Goal: Check status: Check status

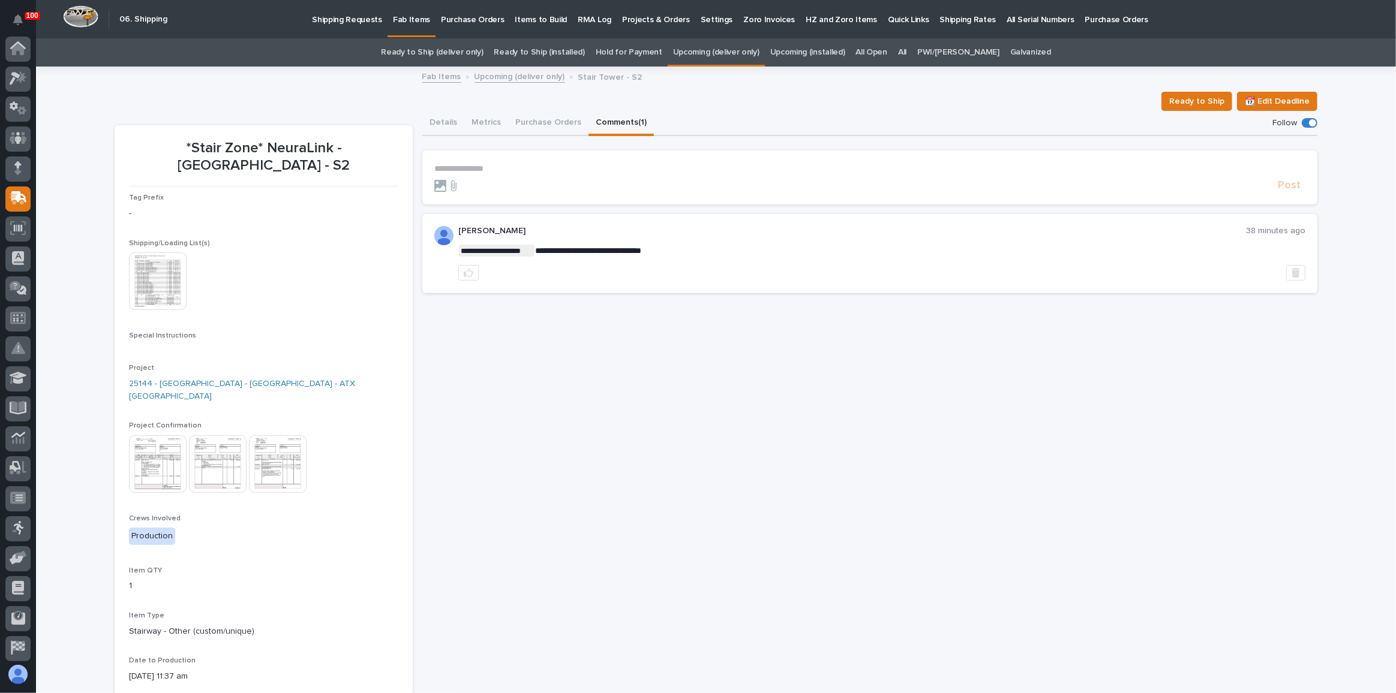
scroll to position [64, 0]
click at [442, 125] on button "Details" at bounding box center [443, 123] width 42 height 25
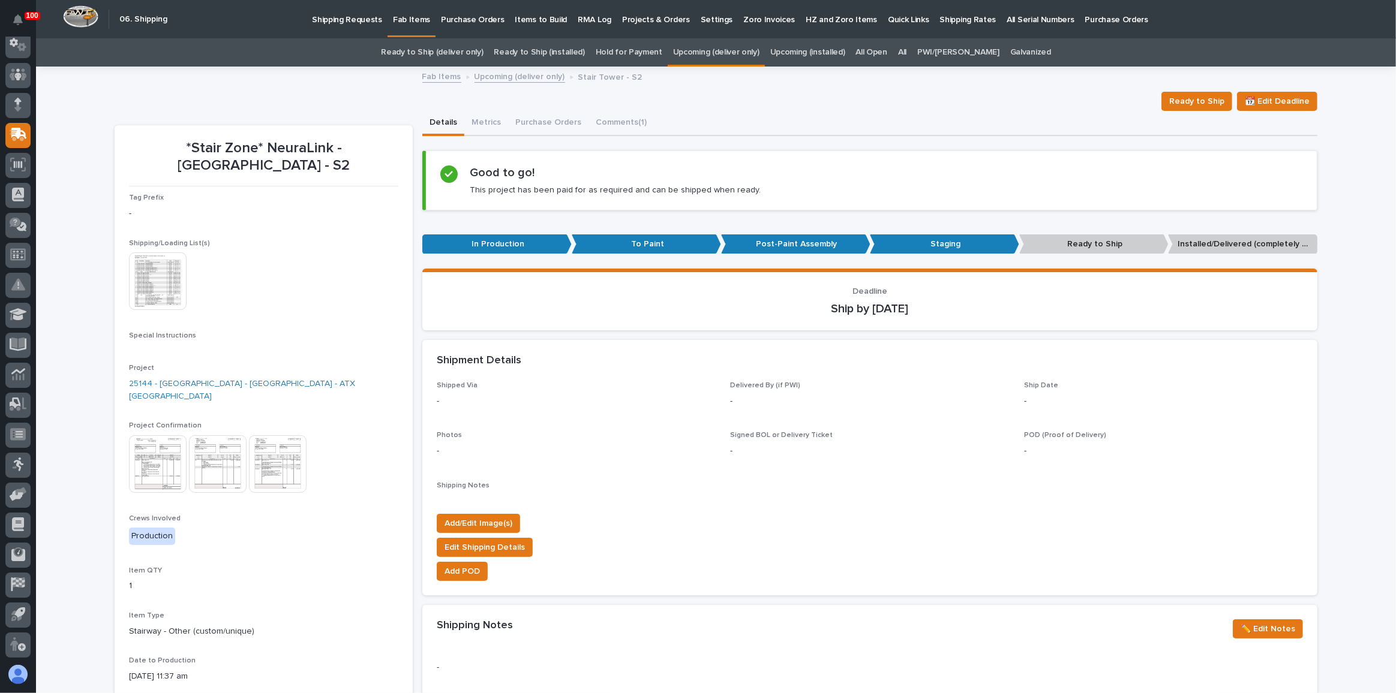
click at [479, 47] on link "Ready to Ship (deliver only)" at bounding box center [432, 52] width 102 height 28
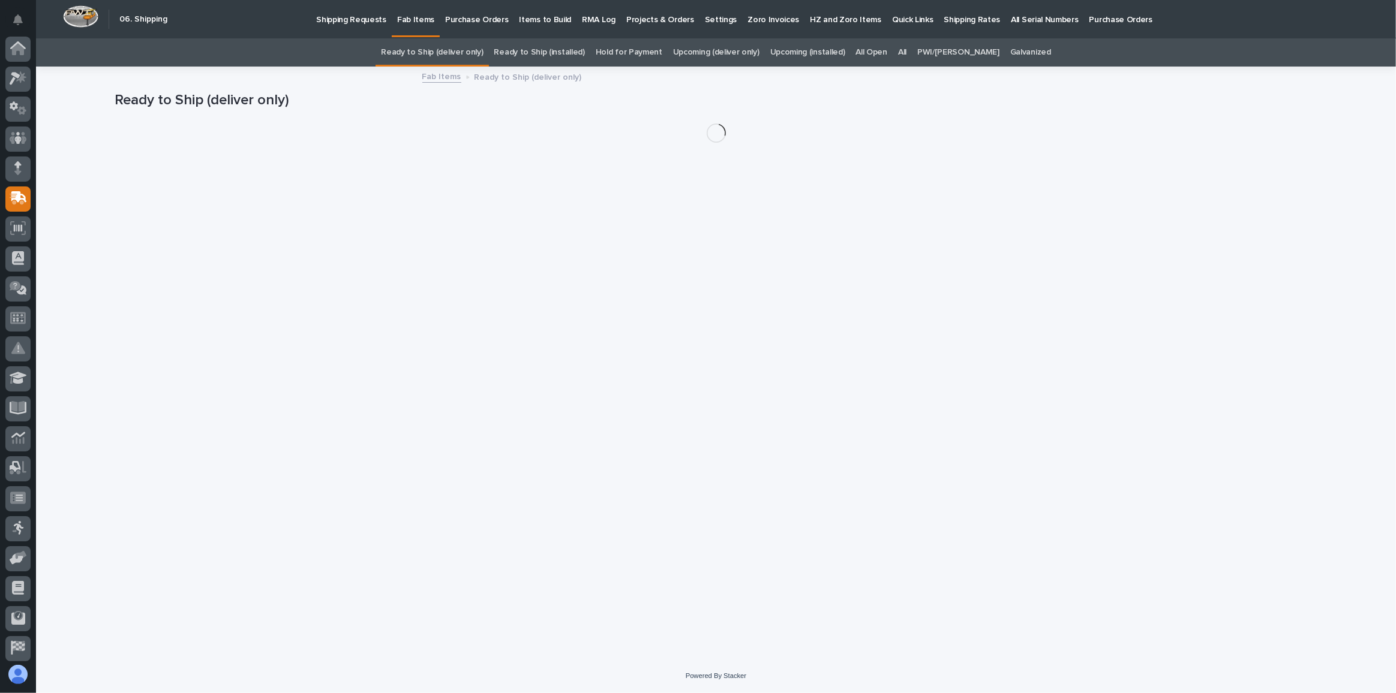
scroll to position [64, 0]
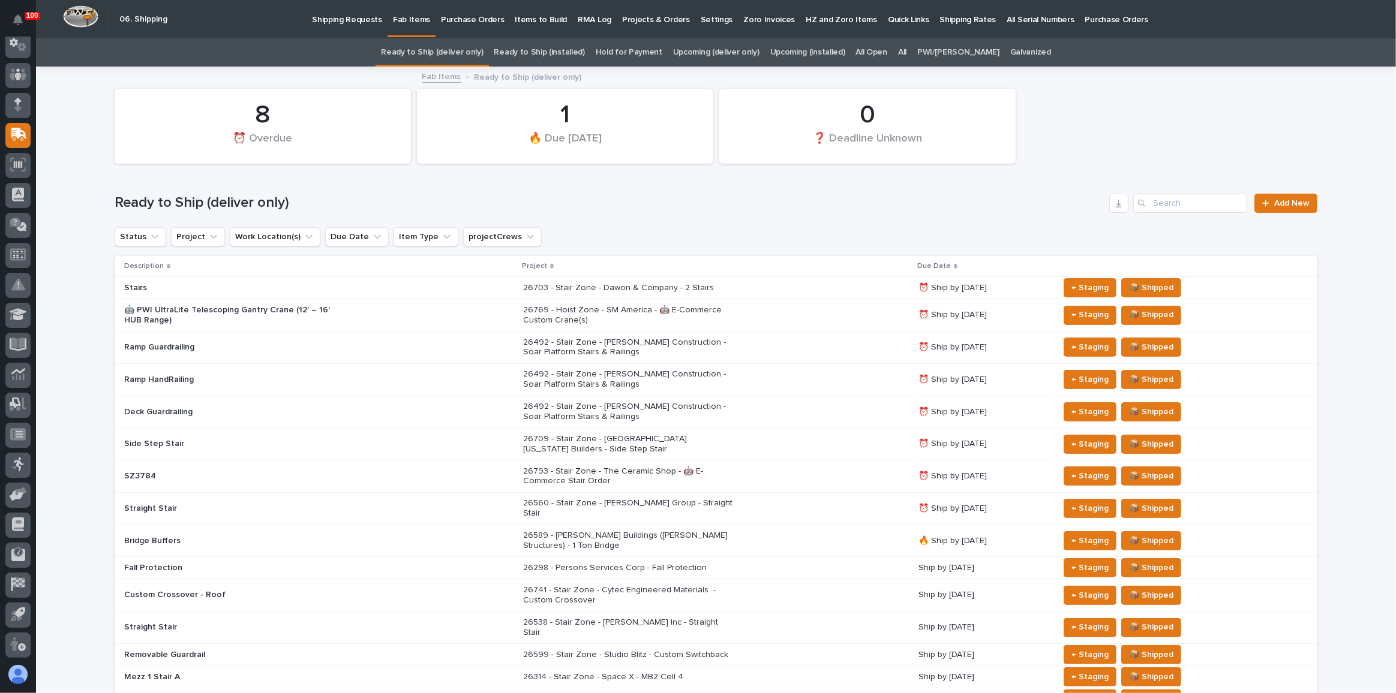
click at [402, 341] on div "Ramp Guardrailing" at bounding box center [318, 348] width 389 height 20
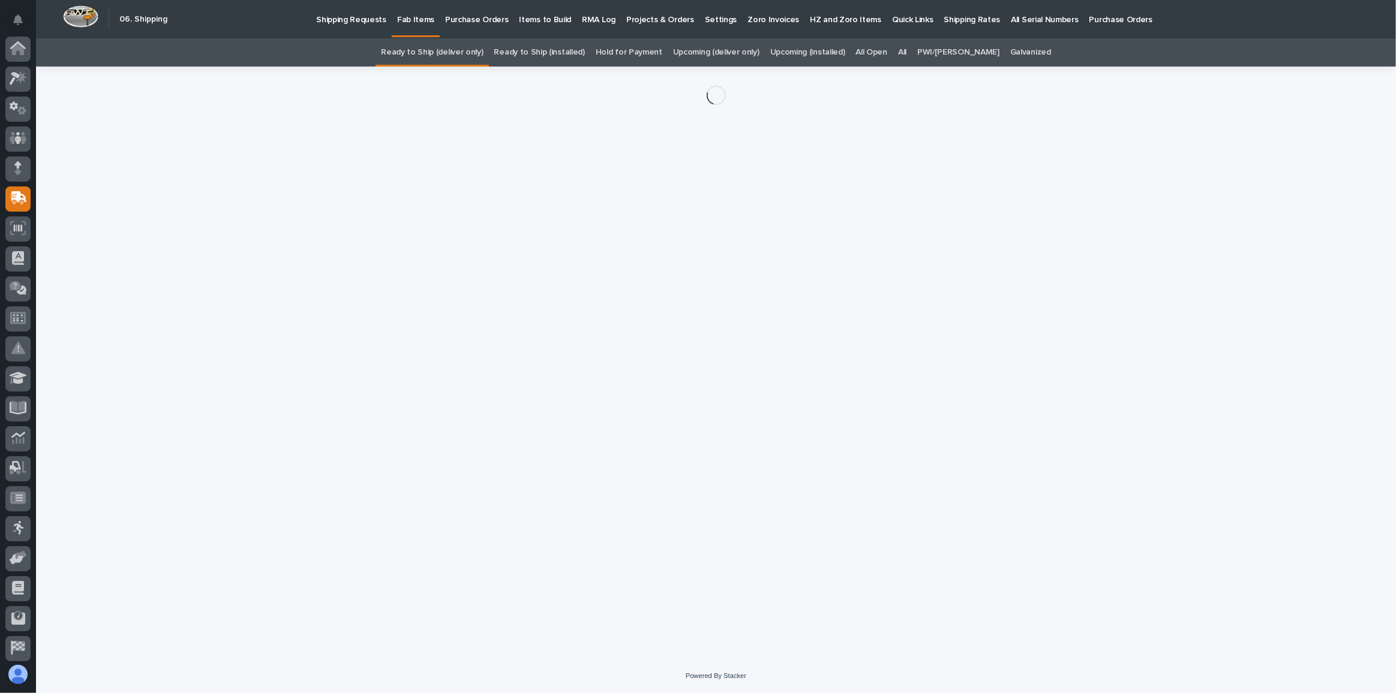
scroll to position [64, 0]
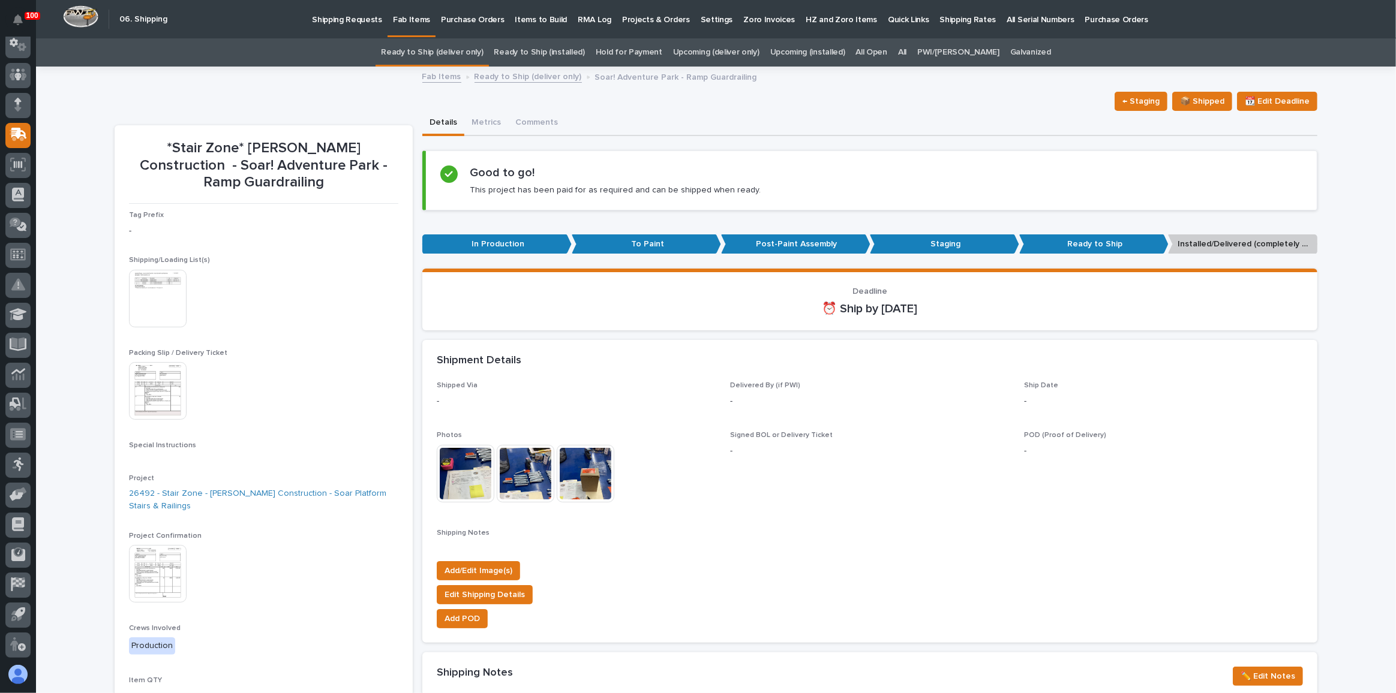
click at [164, 556] on img at bounding box center [158, 574] width 58 height 58
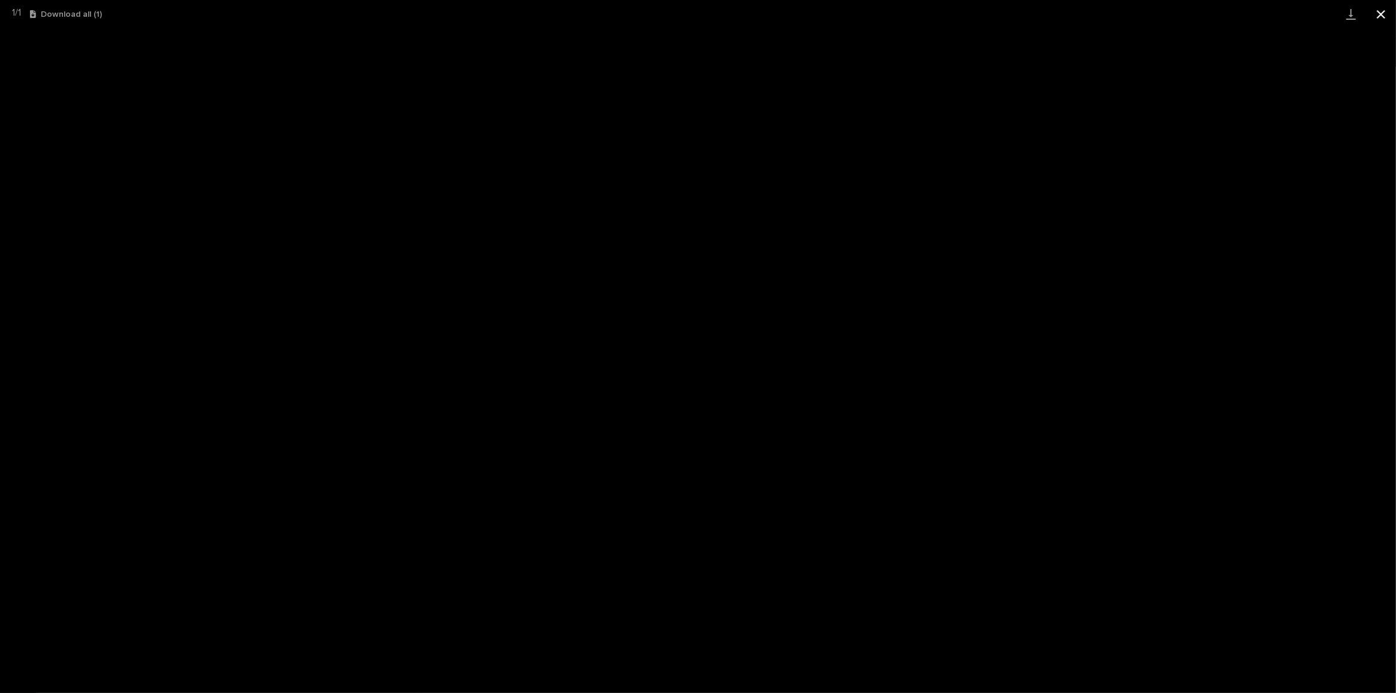
click at [1382, 11] on button "Close gallery" at bounding box center [1381, 14] width 30 height 28
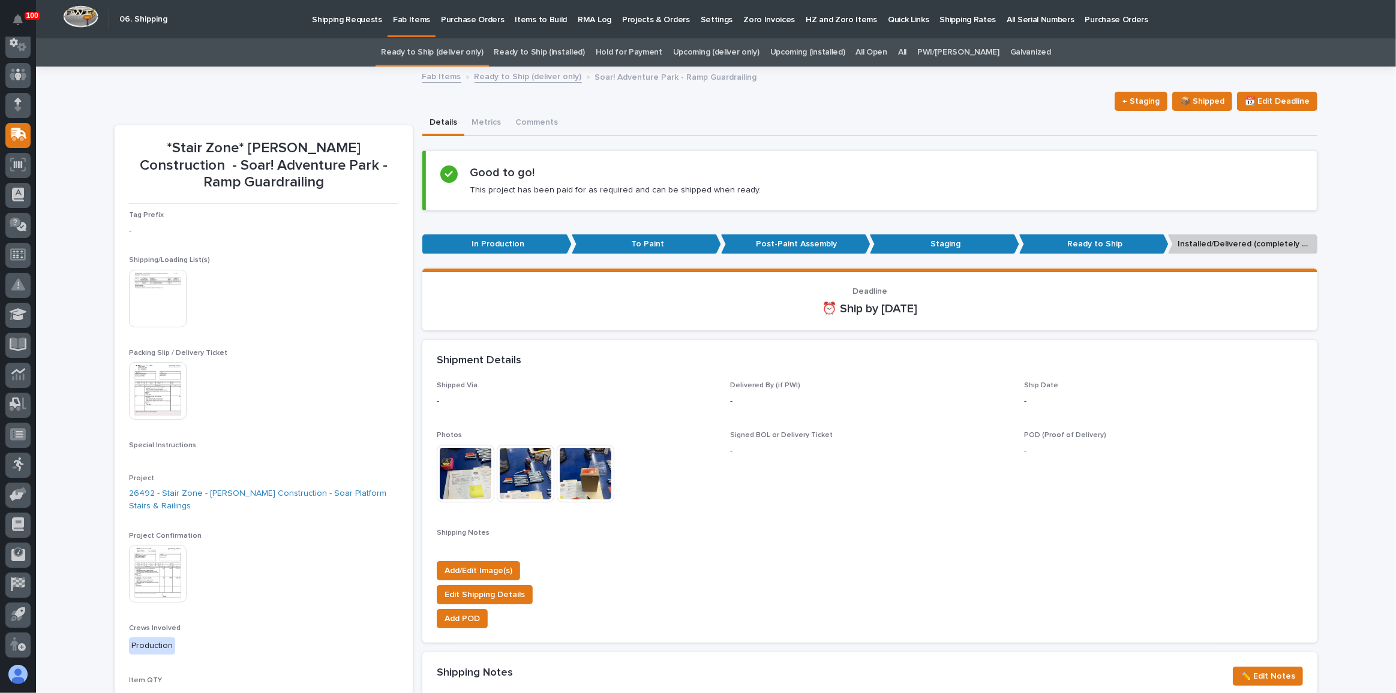
click at [906, 52] on link "All" at bounding box center [902, 52] width 8 height 28
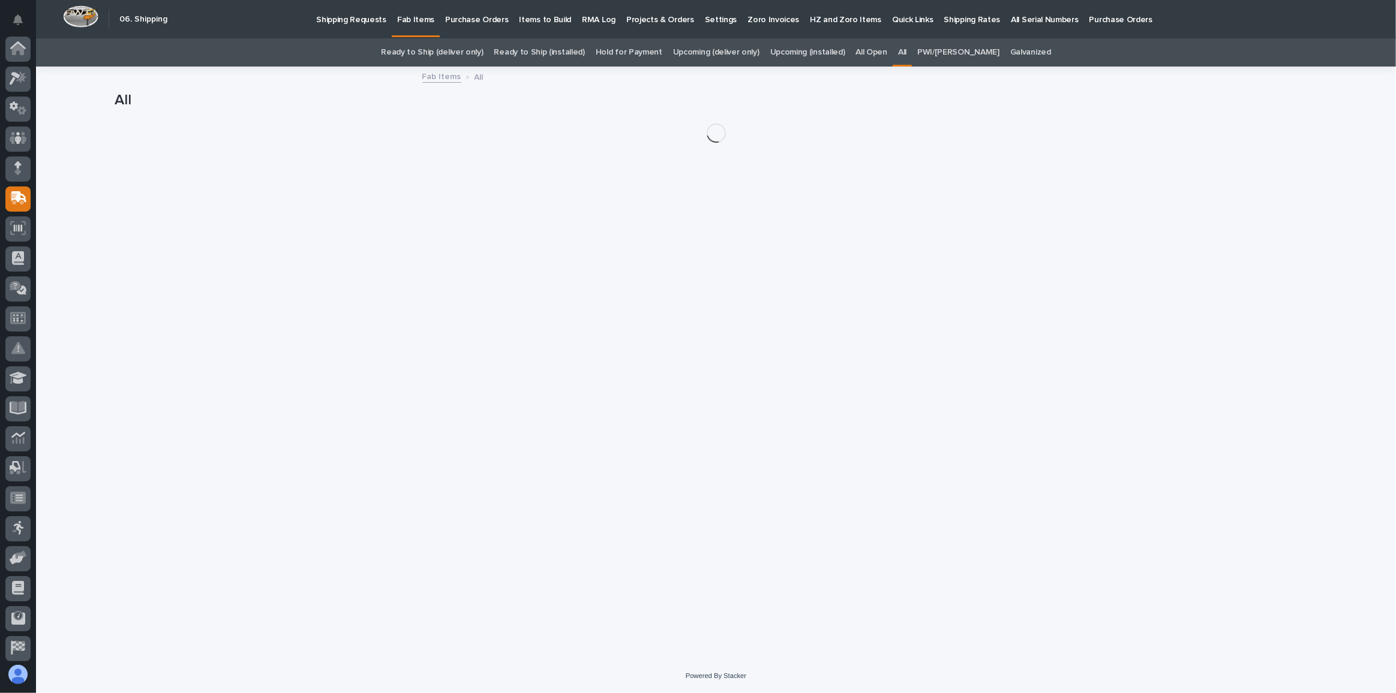
scroll to position [64, 0]
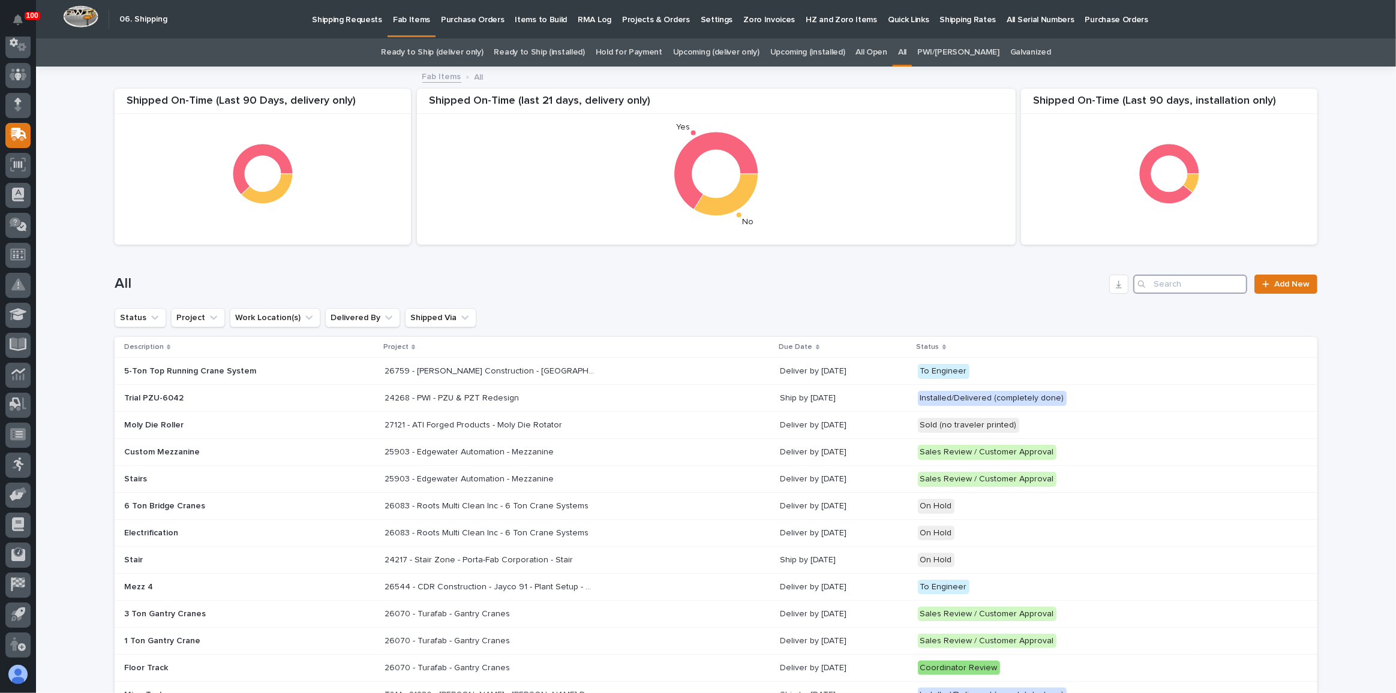
click at [1197, 285] on input "Search" at bounding box center [1190, 284] width 114 height 19
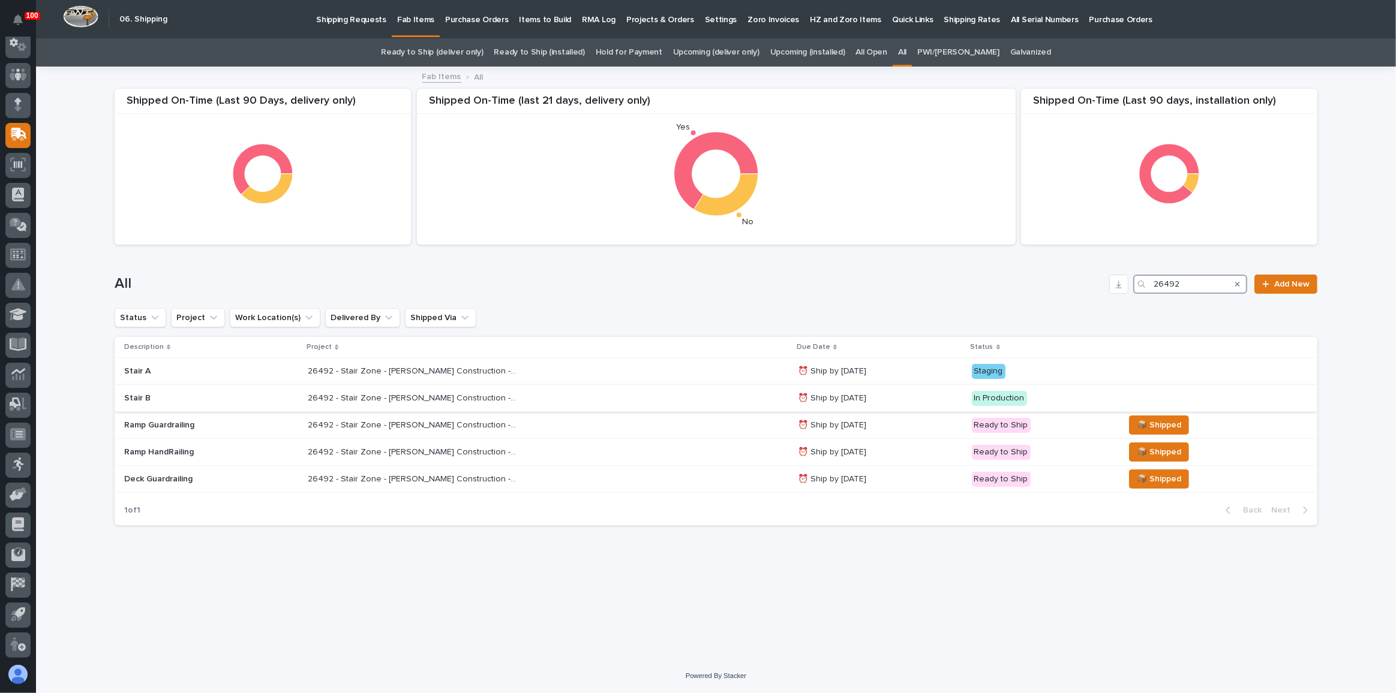
type input "26492"
click at [669, 394] on div "26492 - Stair Zone - [PERSON_NAME] Construction - Soar Platform Stairs & Railin…" at bounding box center [548, 399] width 480 height 20
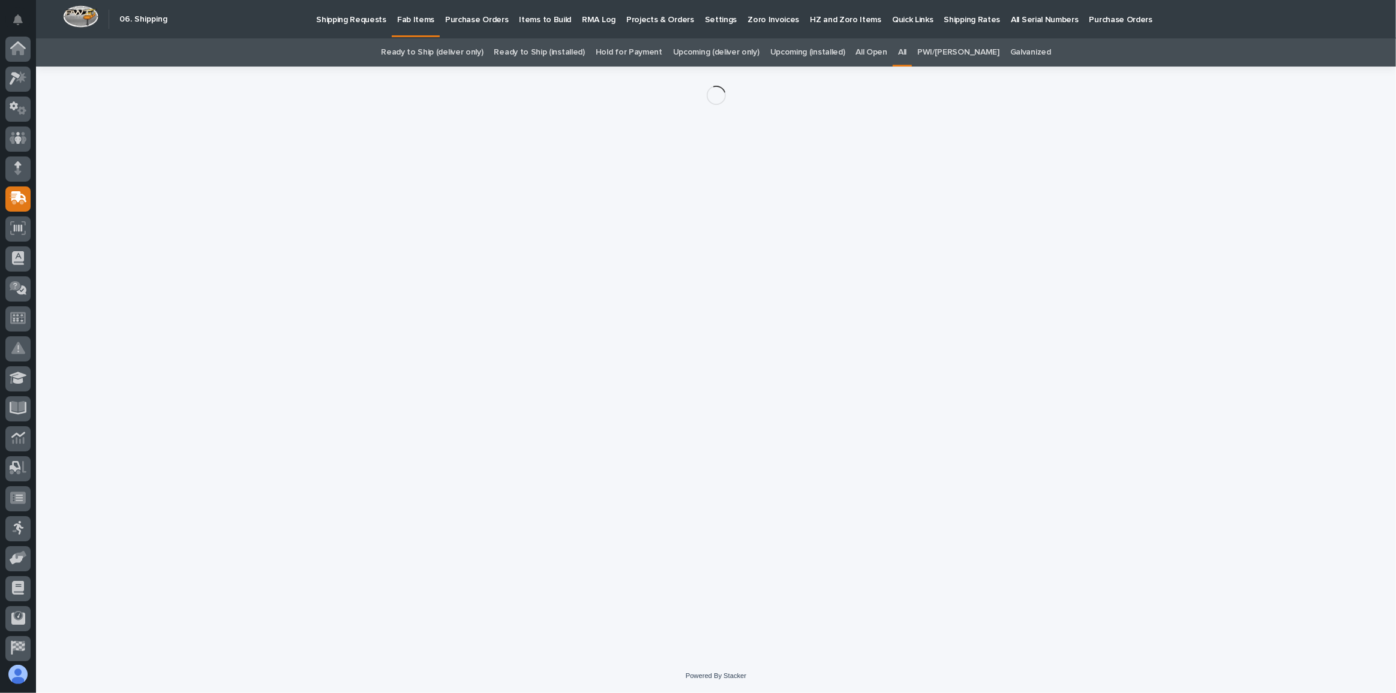
scroll to position [64, 0]
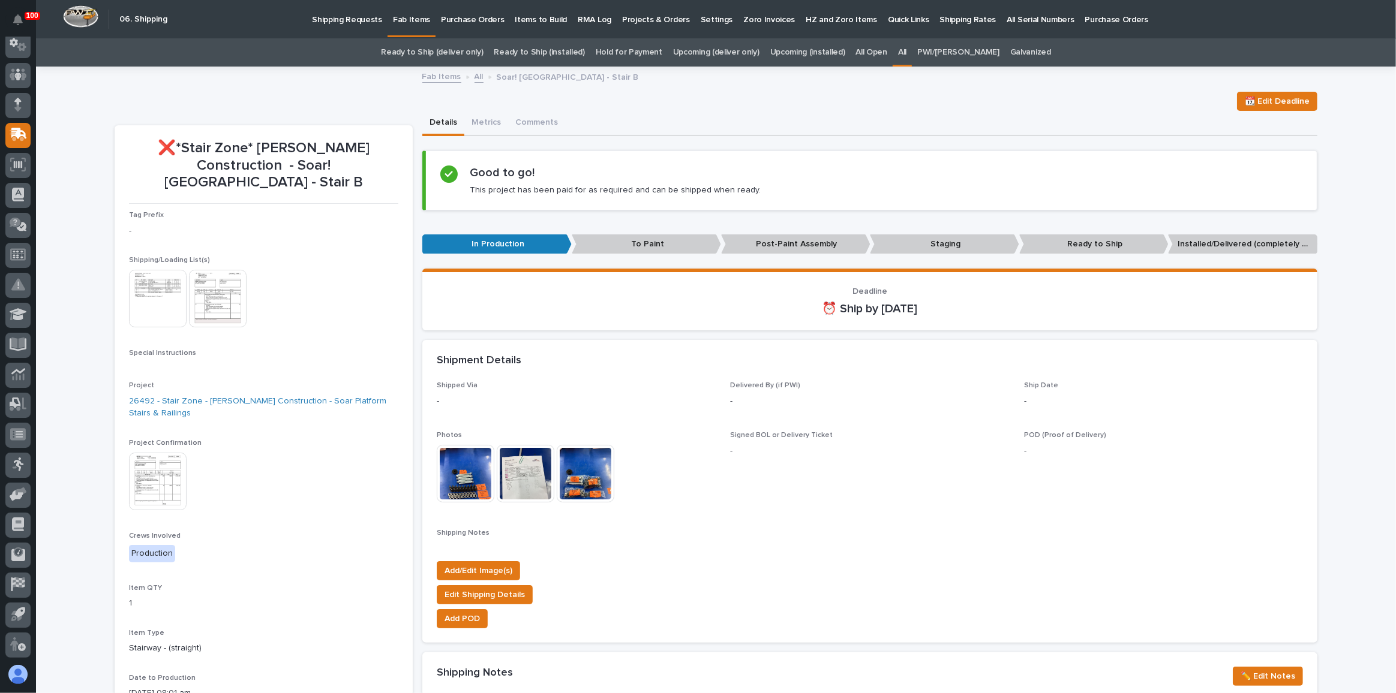
click at [158, 291] on img at bounding box center [158, 299] width 58 height 58
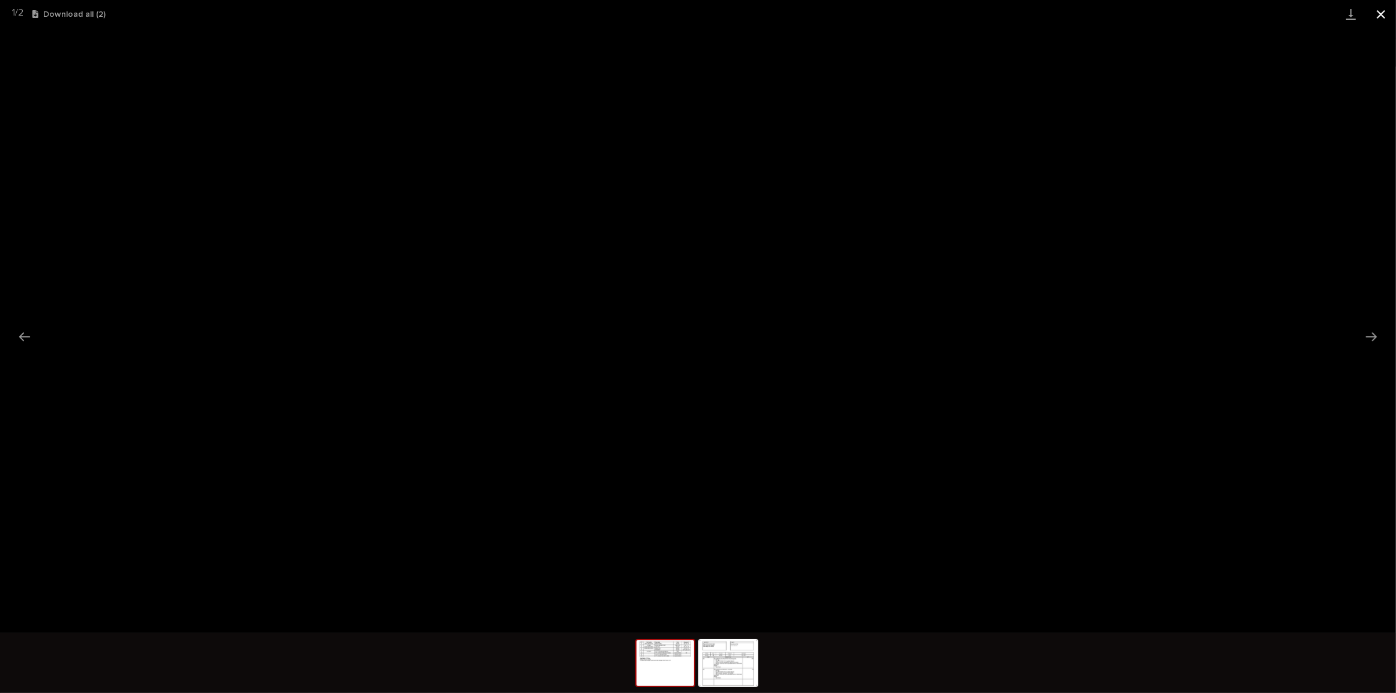
click at [1375, 13] on button "Close gallery" at bounding box center [1381, 14] width 30 height 28
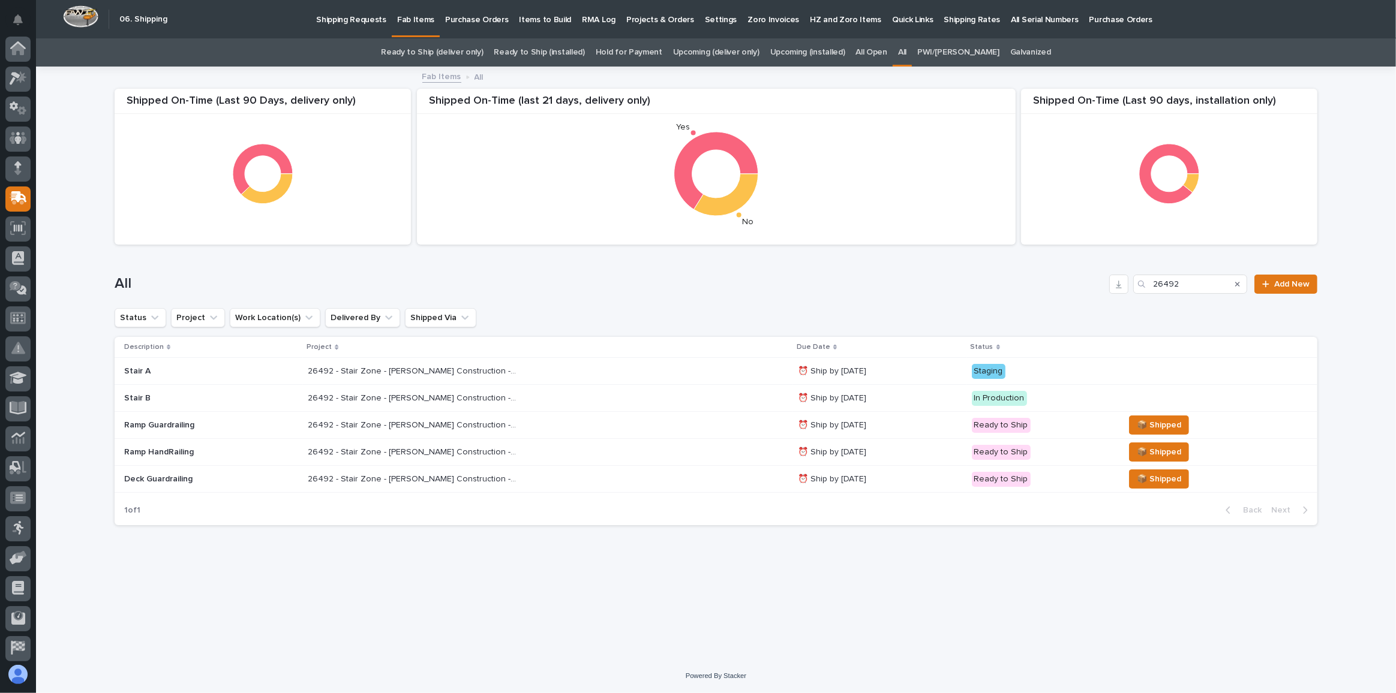
scroll to position [64, 0]
click at [594, 378] on div "26492 - Stair Zone - [PERSON_NAME] Construction - Soar Platform Stairs & Railin…" at bounding box center [548, 372] width 480 height 20
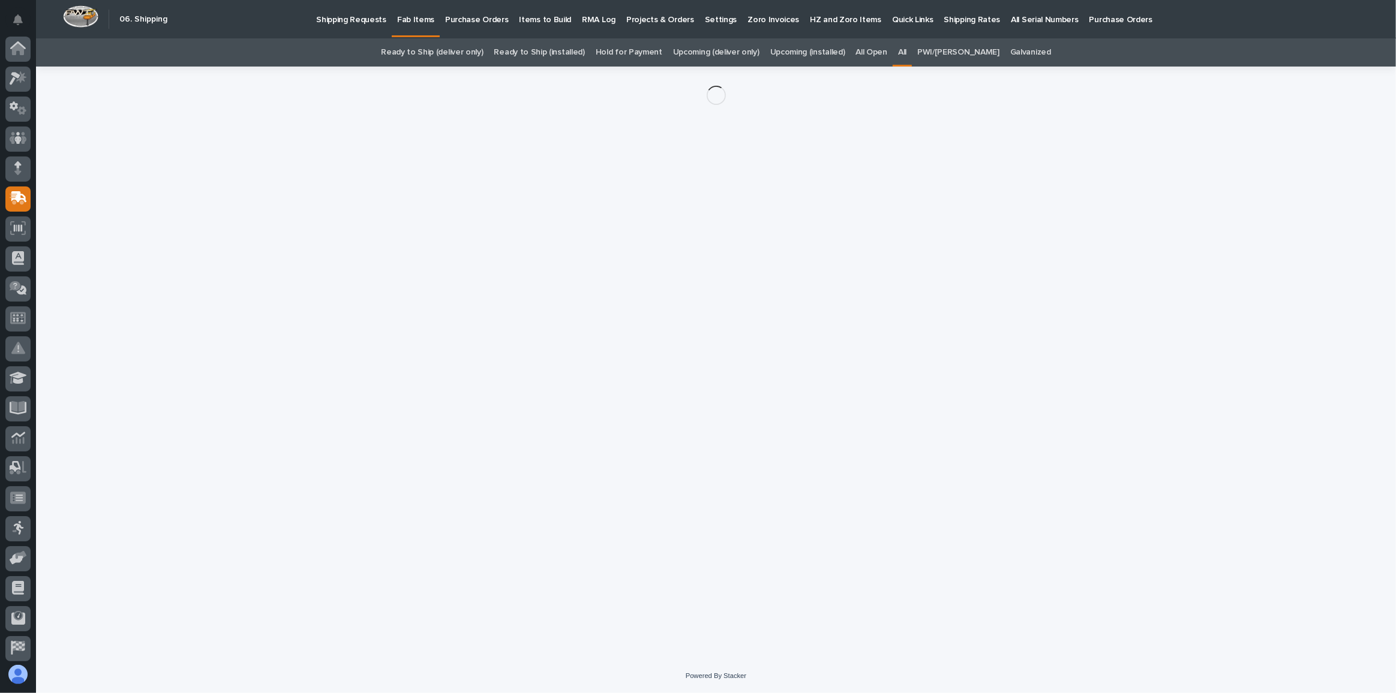
scroll to position [64, 0]
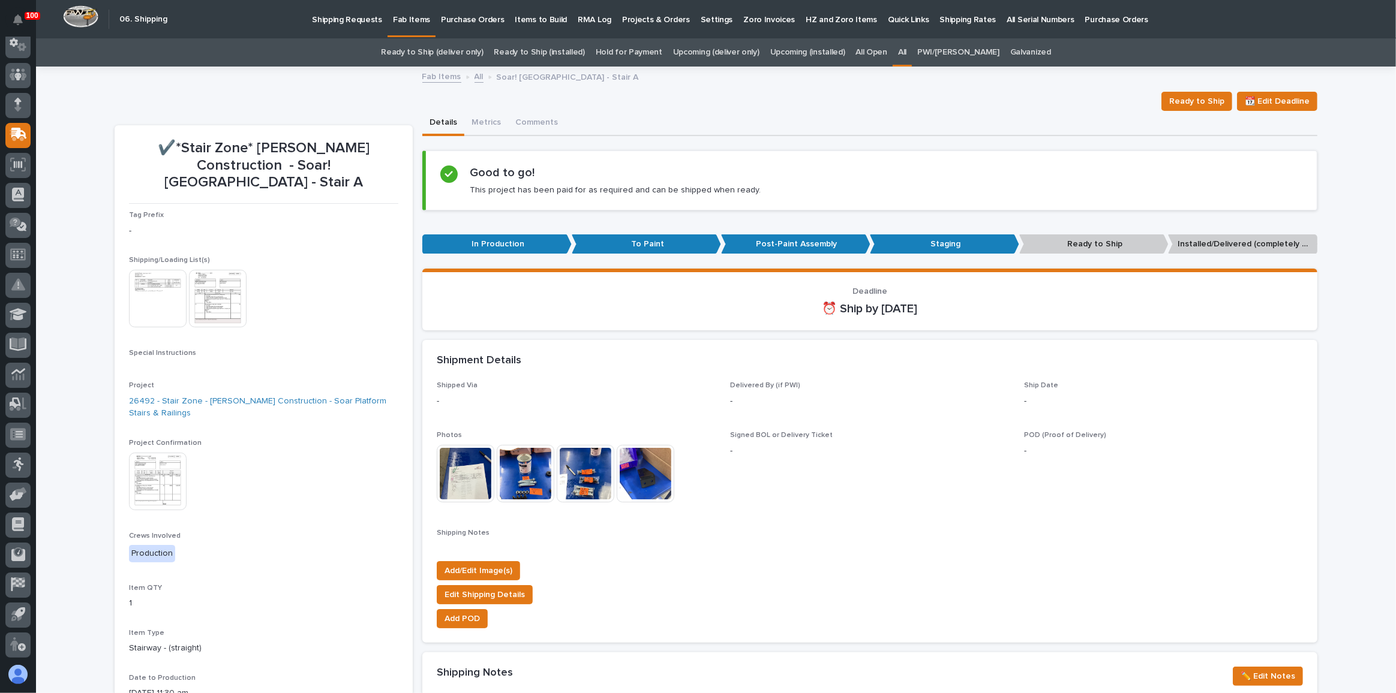
click at [149, 272] on img at bounding box center [158, 299] width 58 height 58
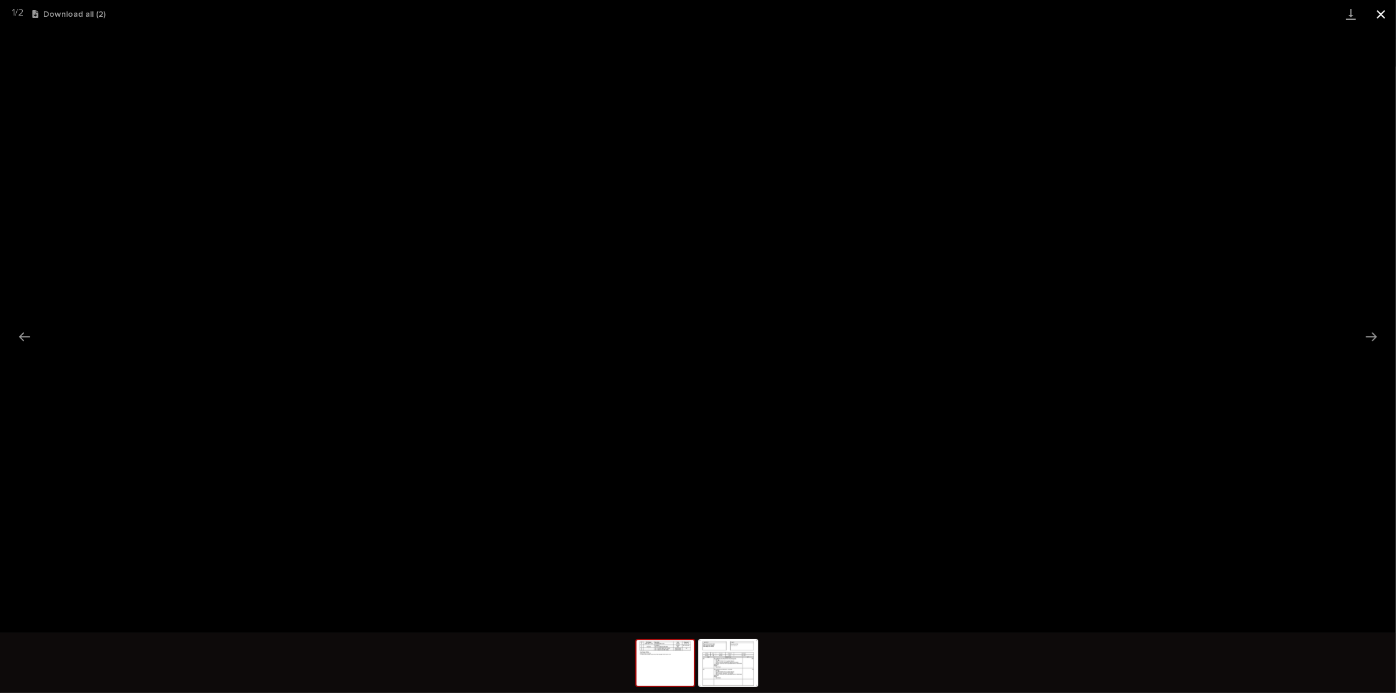
click at [1375, 13] on button "Close gallery" at bounding box center [1381, 14] width 30 height 28
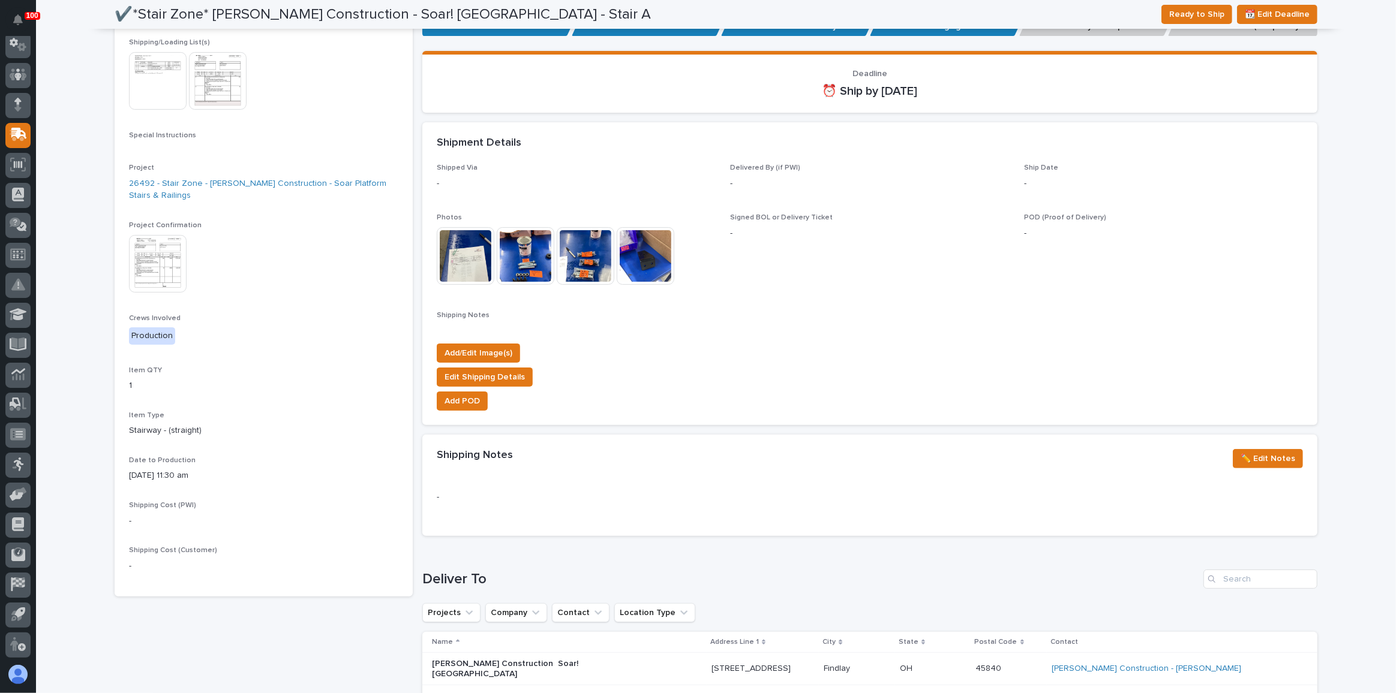
scroll to position [0, 0]
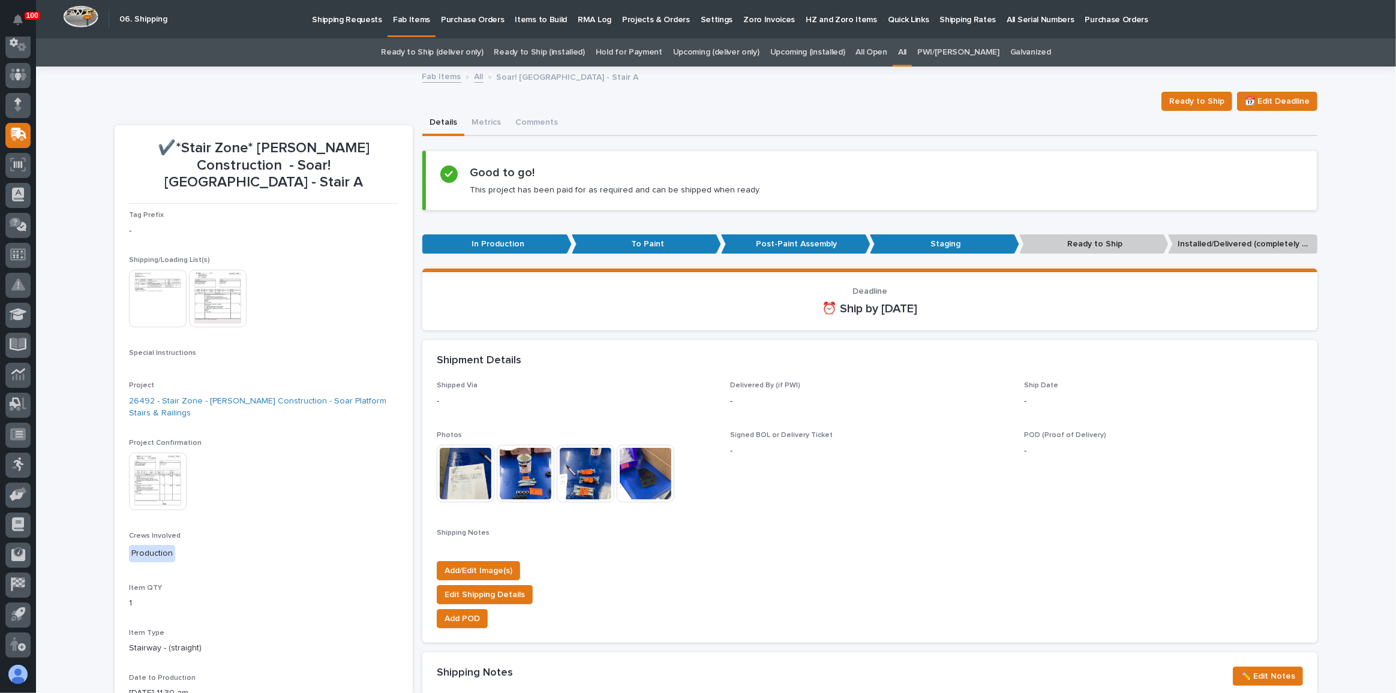
click at [482, 50] on link "Ready to Ship (deliver only)" at bounding box center [432, 52] width 102 height 28
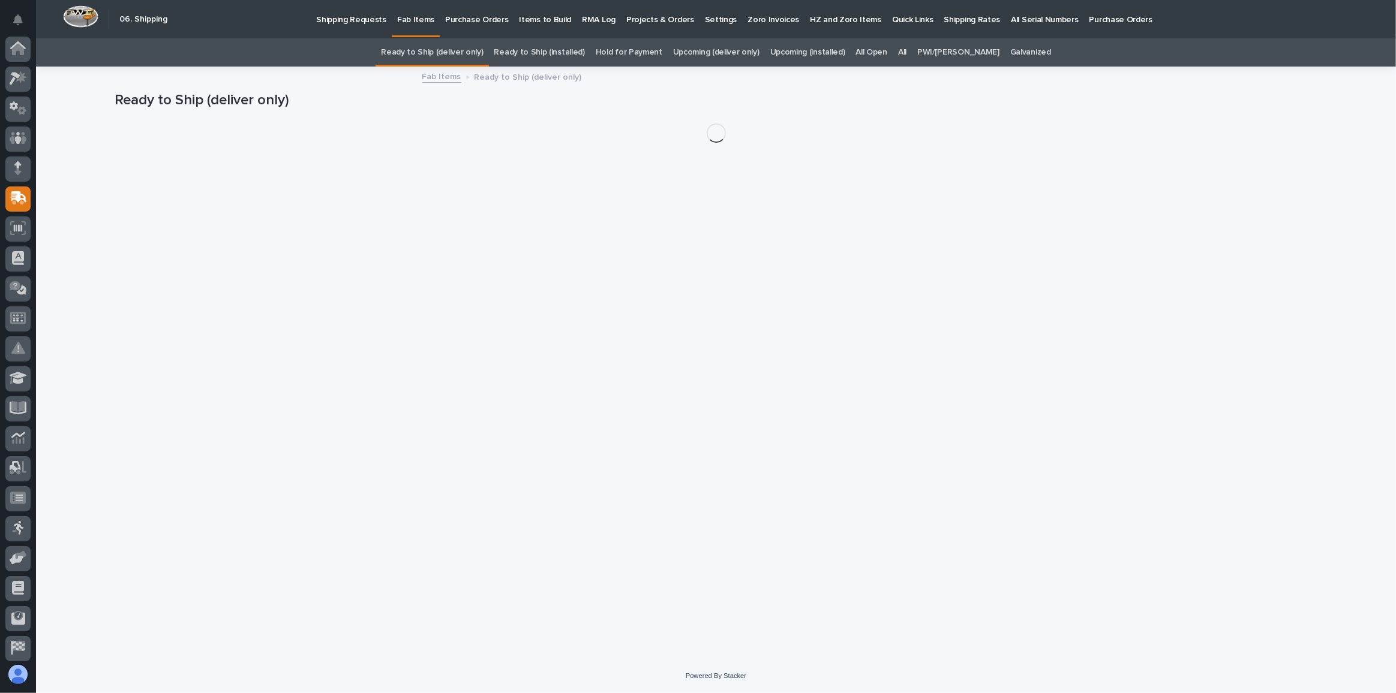
scroll to position [64, 0]
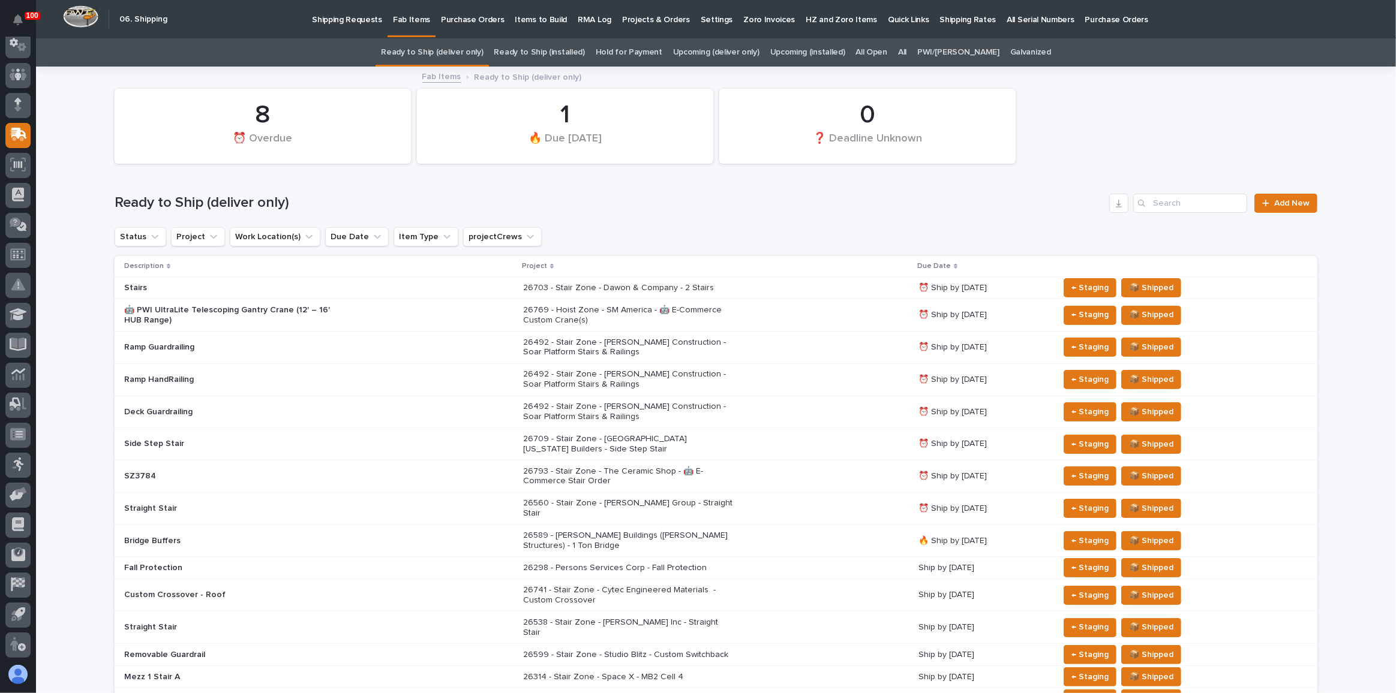
click at [1148, 121] on div "0 ❓ Deadline Unknown 8 ⏰ Overdue 1 🔥 Due [DATE]" at bounding box center [716, 126] width 1215 height 87
click at [903, 57] on div "All" at bounding box center [902, 52] width 19 height 28
click at [906, 55] on link "All" at bounding box center [902, 52] width 8 height 28
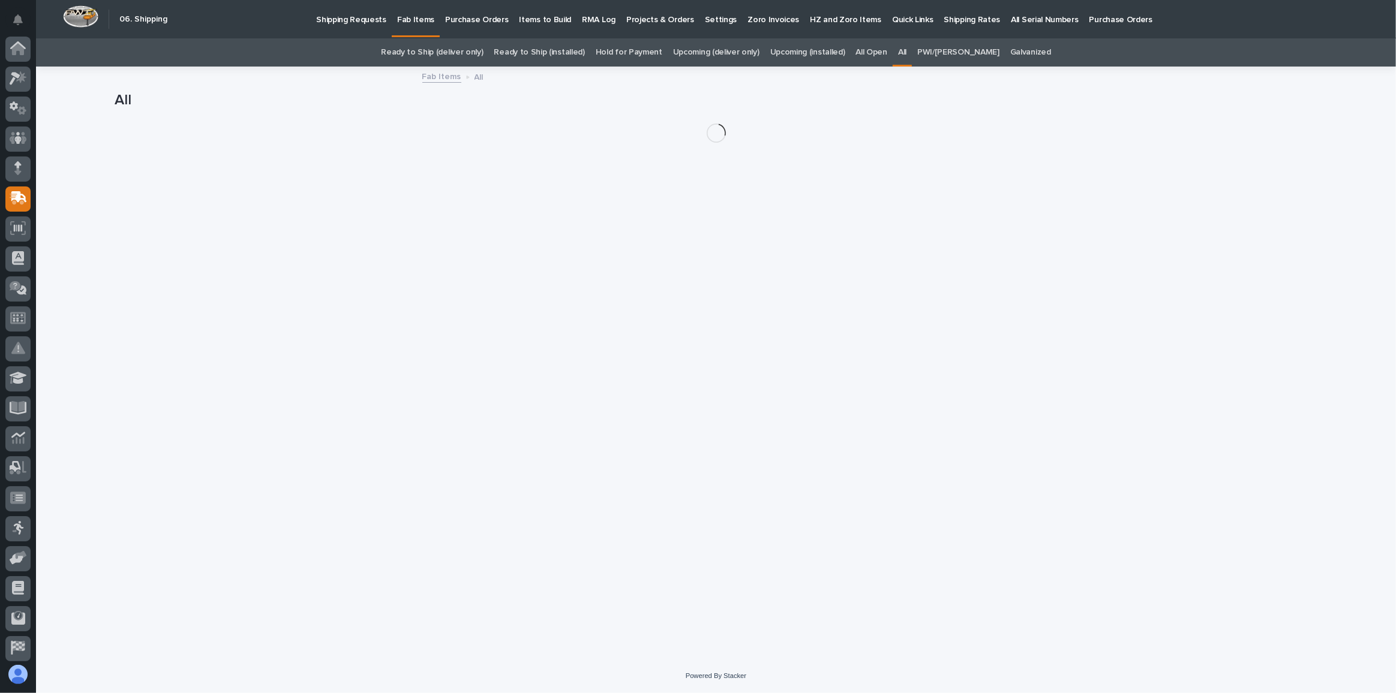
scroll to position [64, 0]
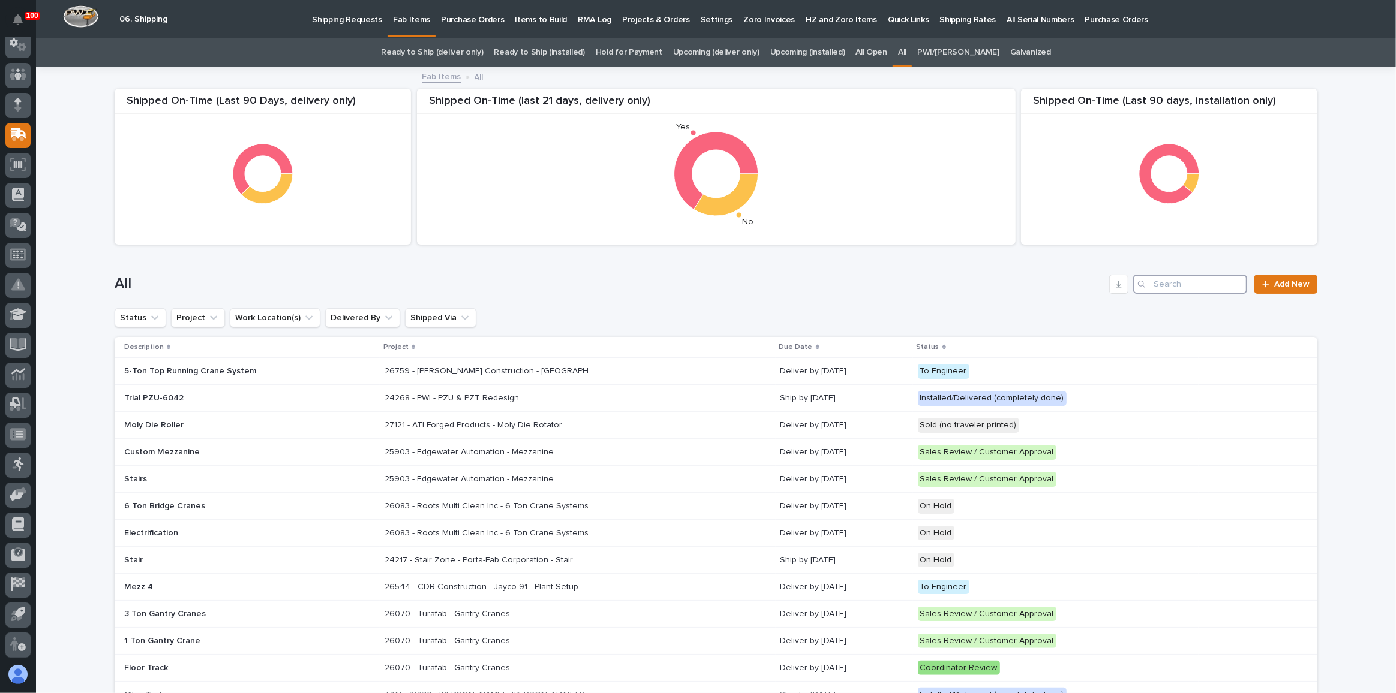
click at [1180, 286] on input "Search" at bounding box center [1190, 284] width 114 height 19
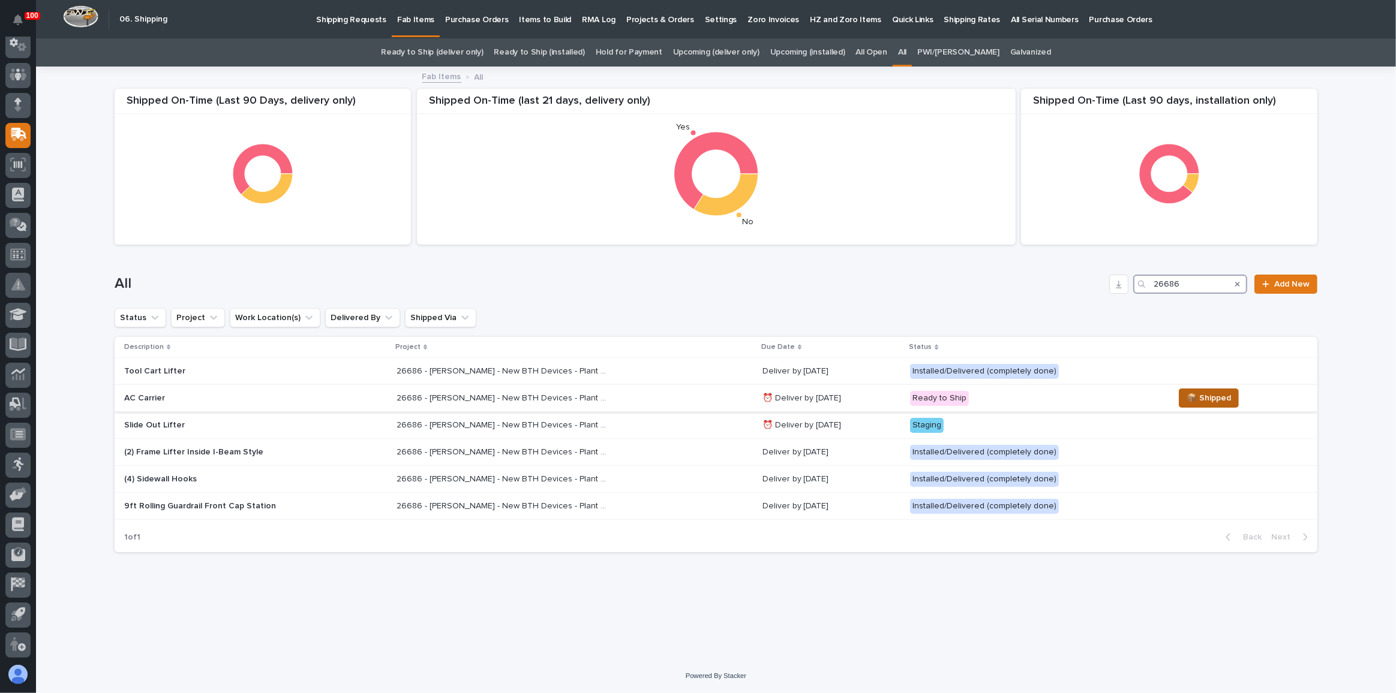
type input "26686"
click at [1186, 396] on span "📦 Shipped" at bounding box center [1208, 398] width 44 height 14
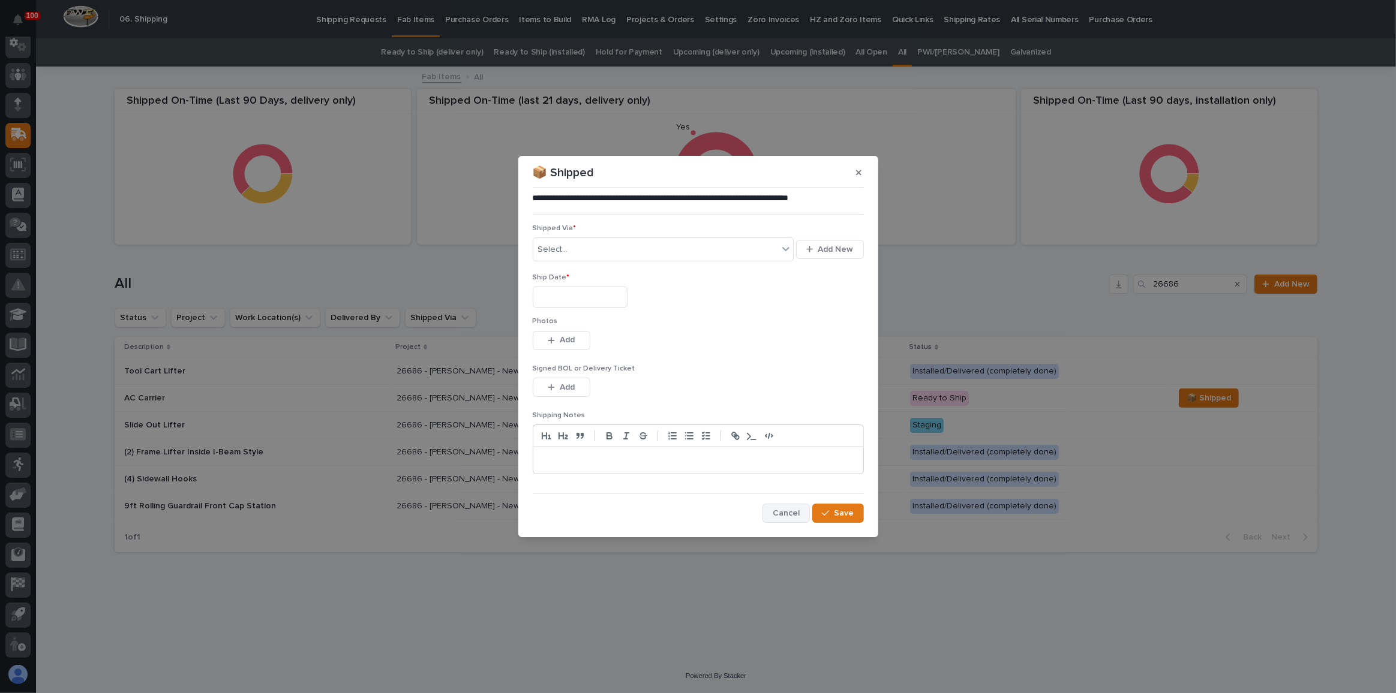
click at [781, 514] on span "Cancel" at bounding box center [786, 513] width 27 height 11
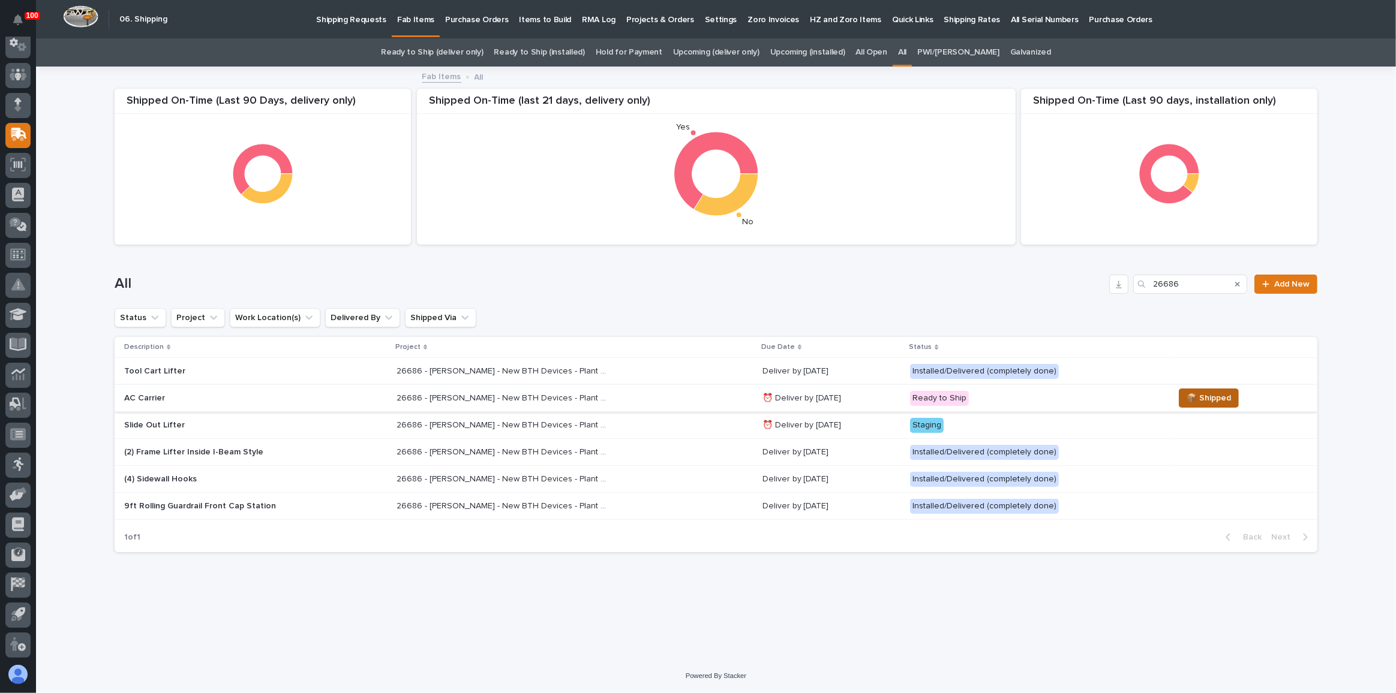
click at [1219, 402] on span "📦 Shipped" at bounding box center [1208, 398] width 44 height 14
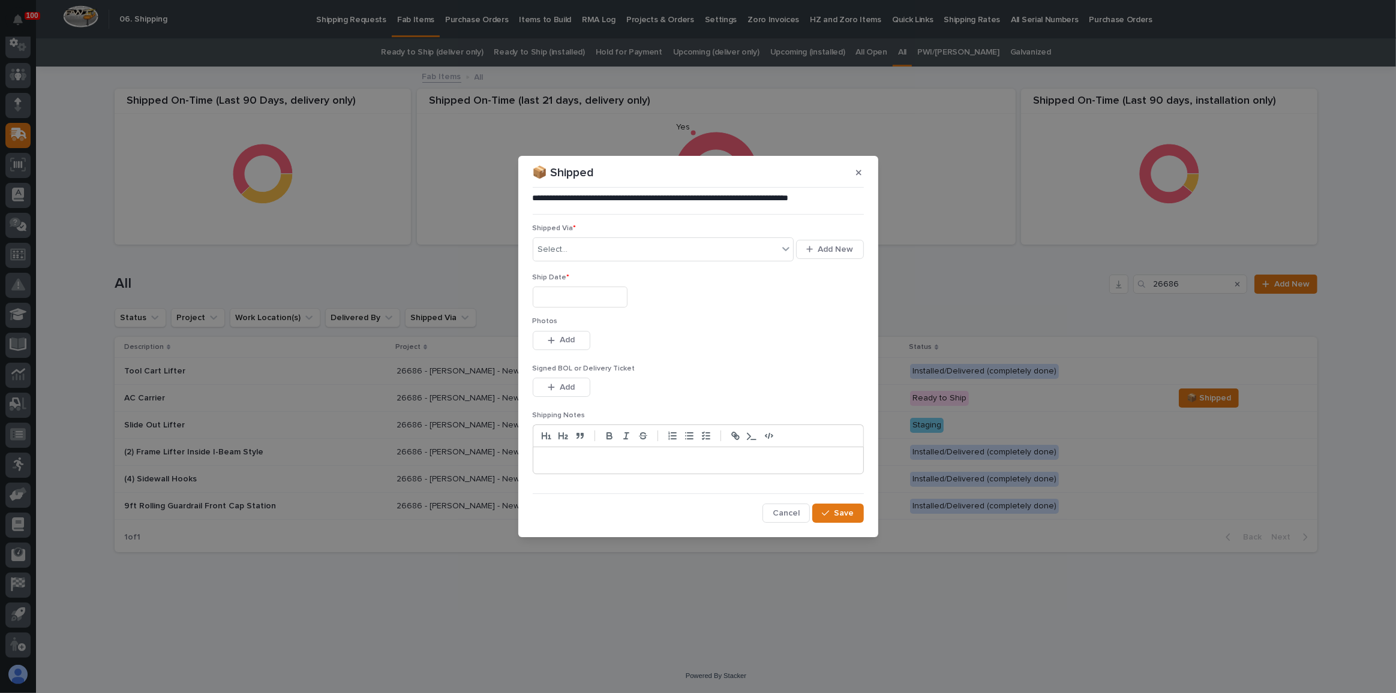
click at [563, 298] on input "text" at bounding box center [580, 297] width 95 height 21
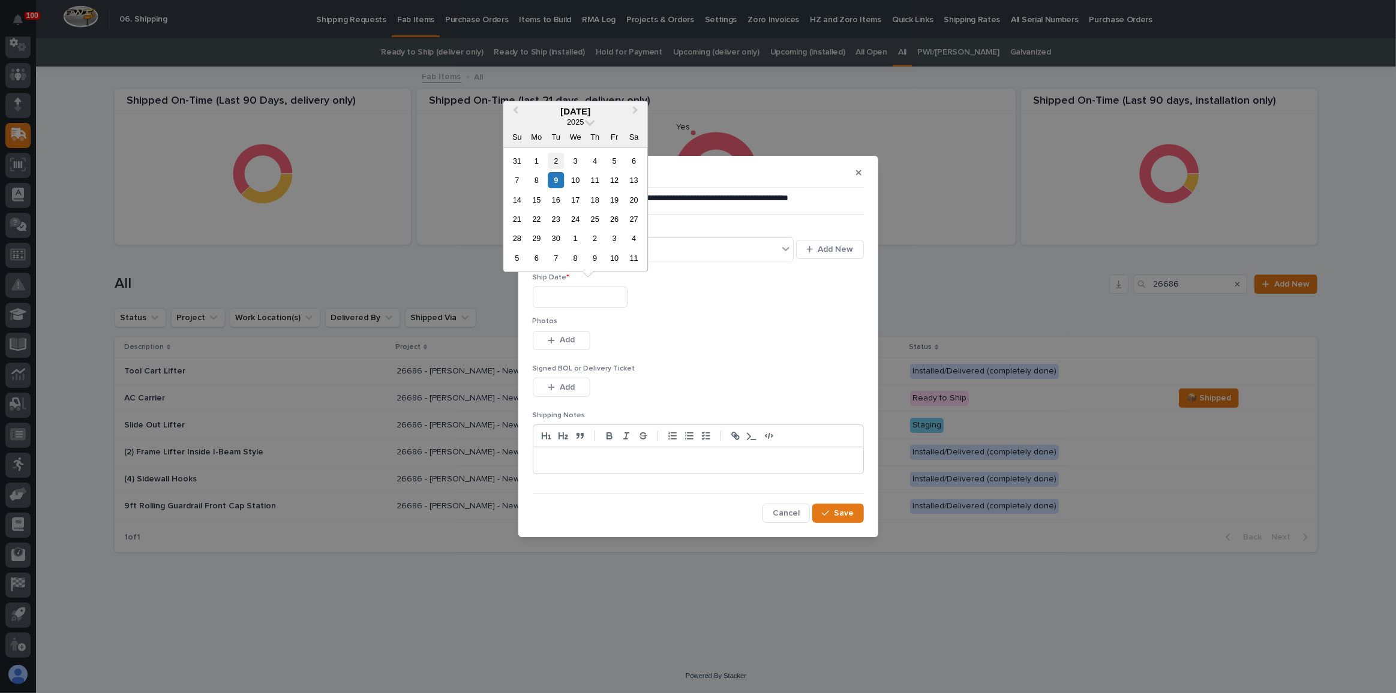
click at [554, 153] on div "2" at bounding box center [556, 161] width 16 height 16
type input "**********"
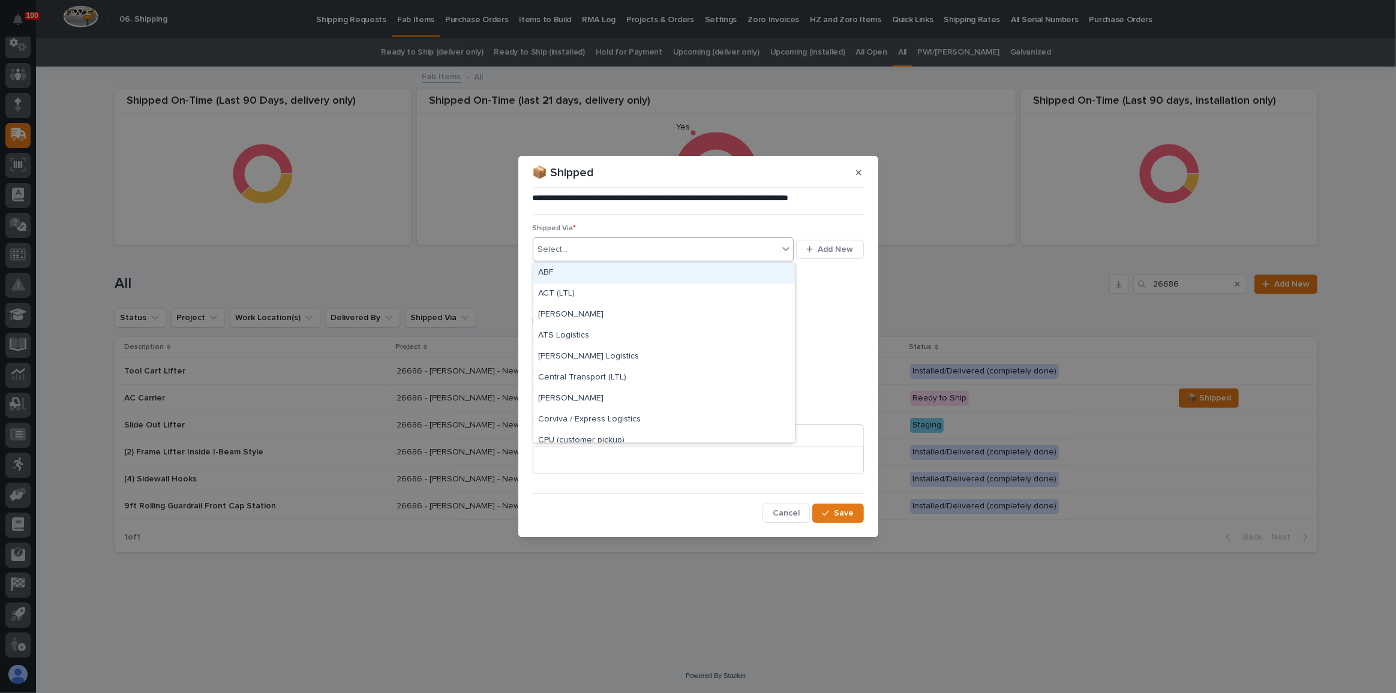
click at [569, 255] on div at bounding box center [569, 250] width 1 height 13
type input "***"
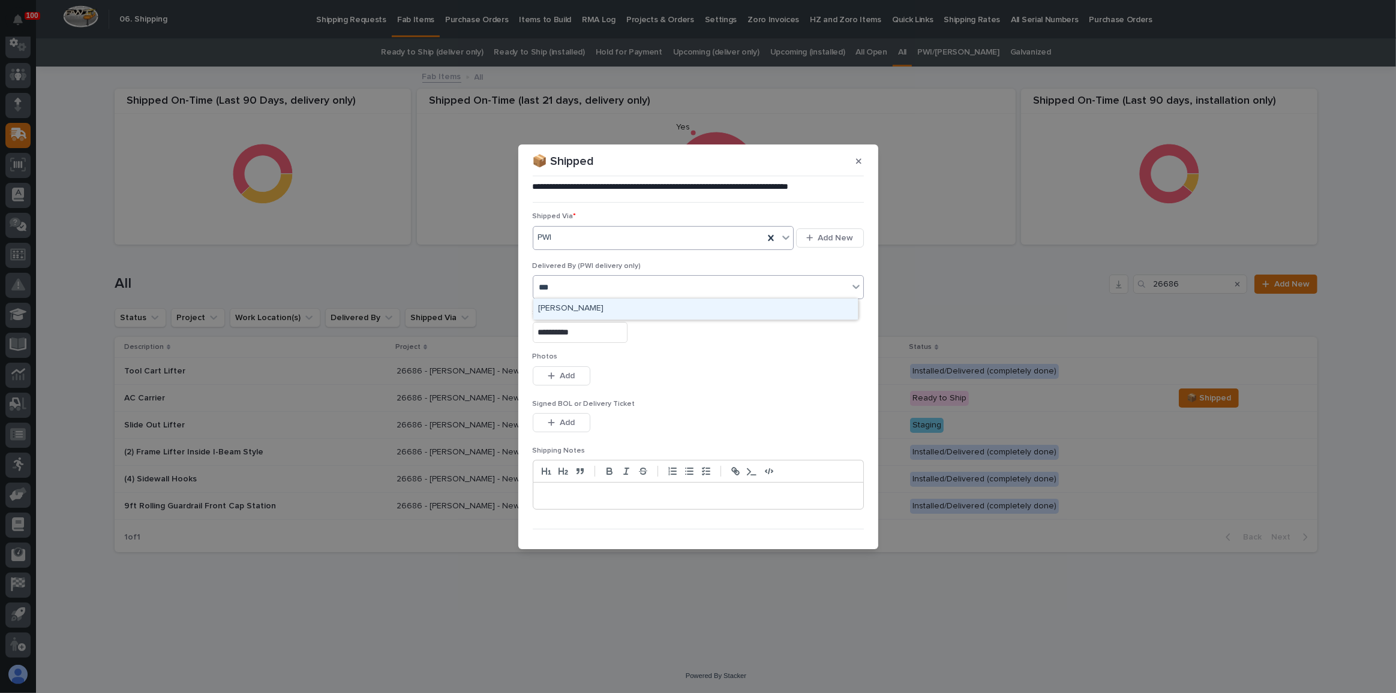
type input "****"
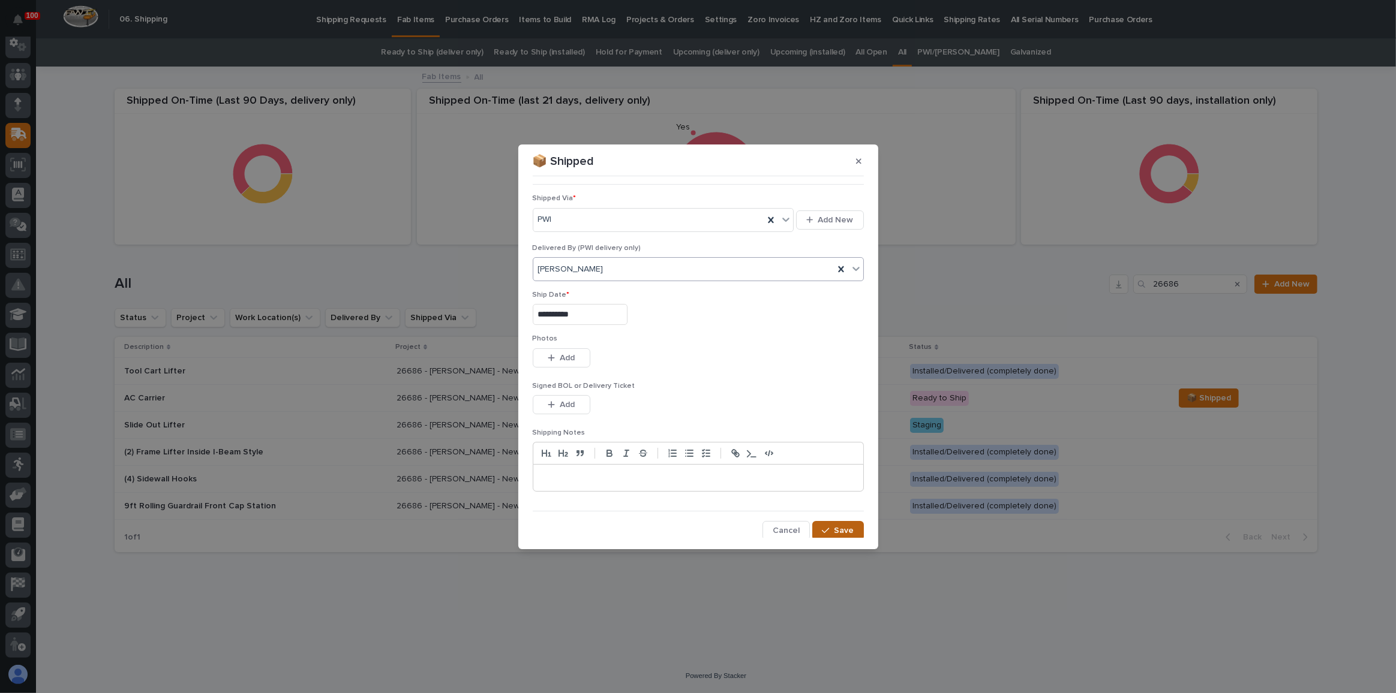
click at [827, 527] on div "button" at bounding box center [828, 531] width 12 height 8
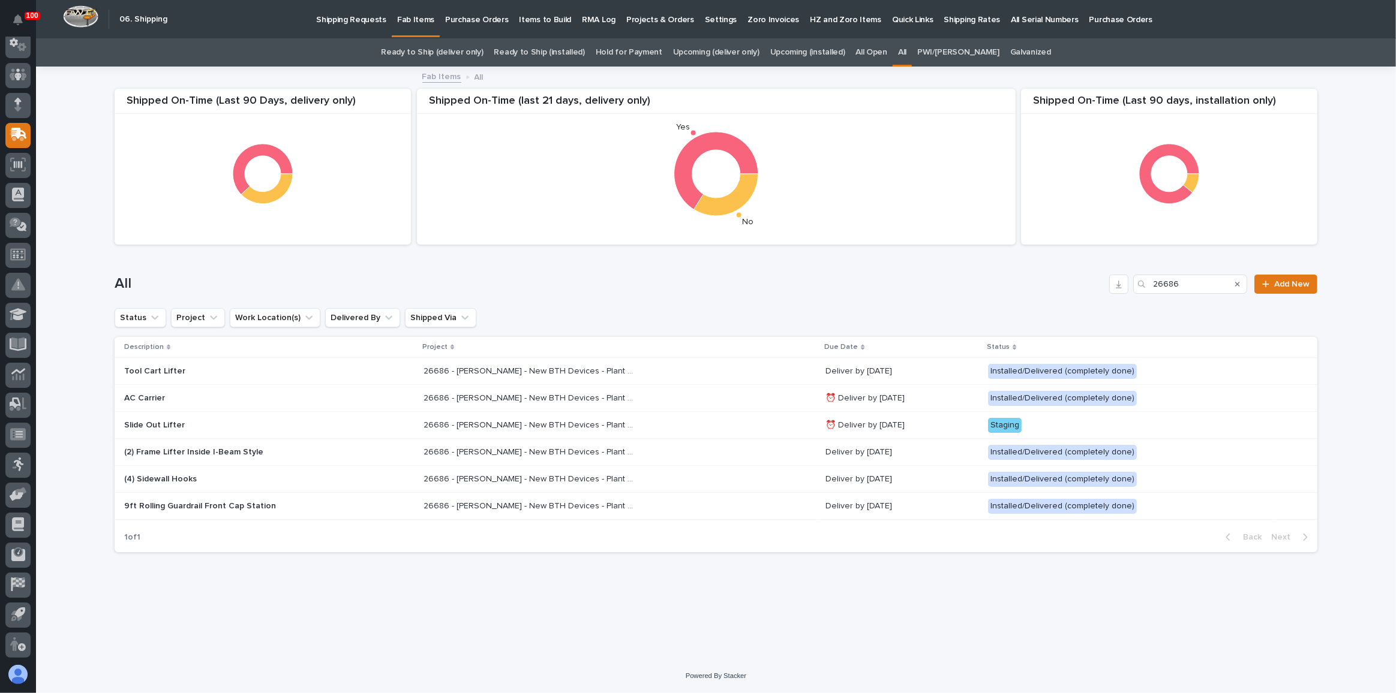
click at [444, 55] on link "Ready to Ship (deliver only)" at bounding box center [432, 52] width 102 height 28
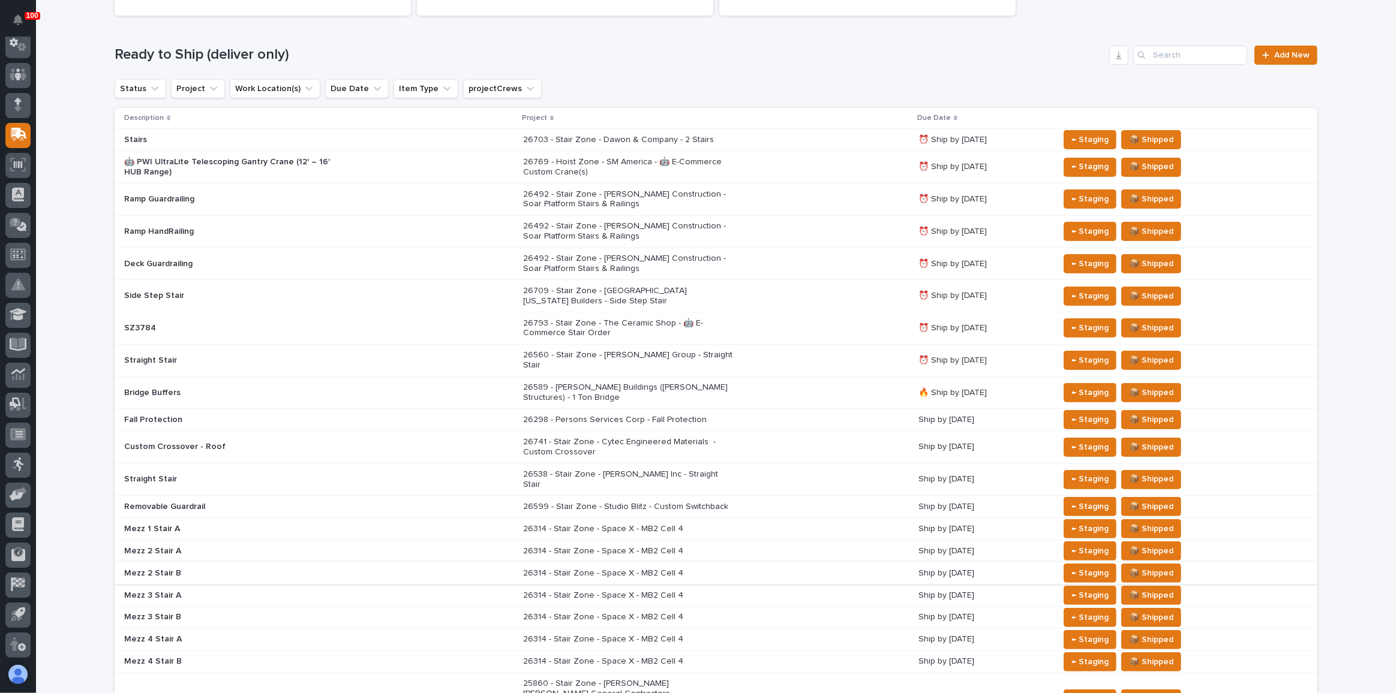
scroll to position [271, 0]
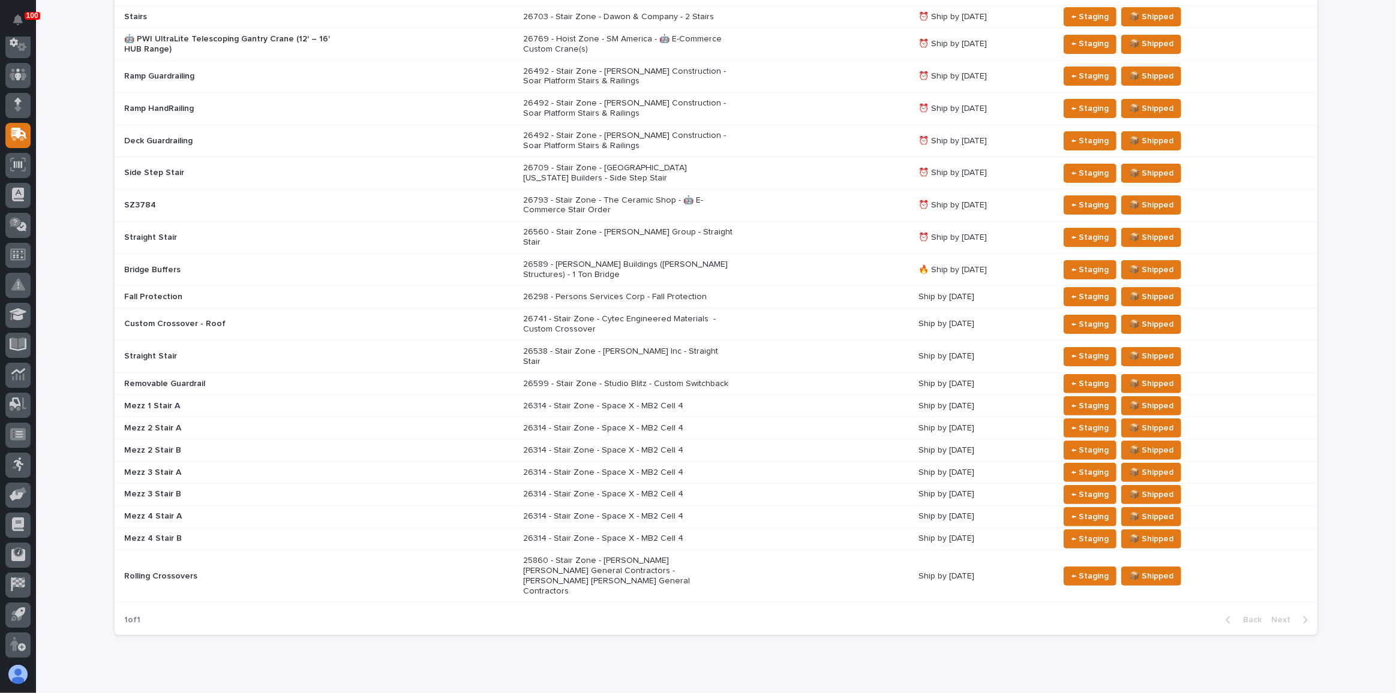
click at [720, 556] on p "25860 - Stair Zone - [PERSON_NAME] [PERSON_NAME] General Contractors - [PERSON_…" at bounding box center [628, 576] width 210 height 40
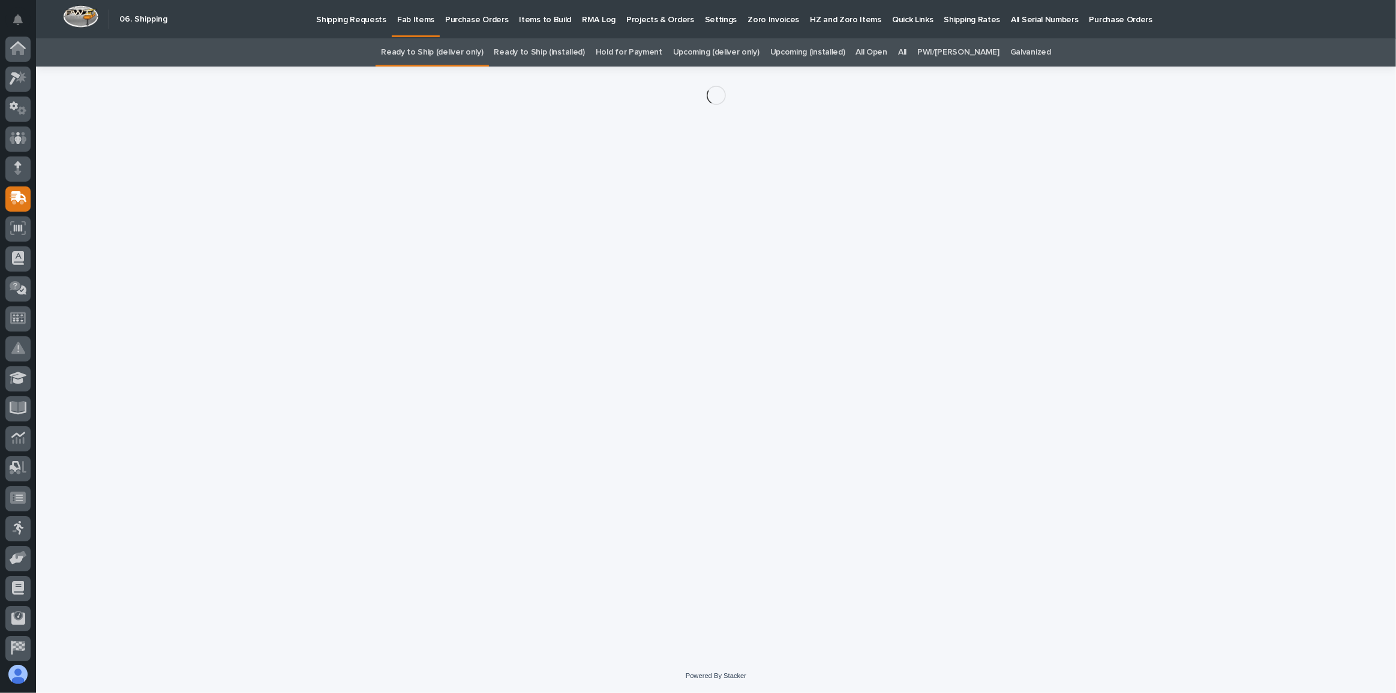
scroll to position [64, 0]
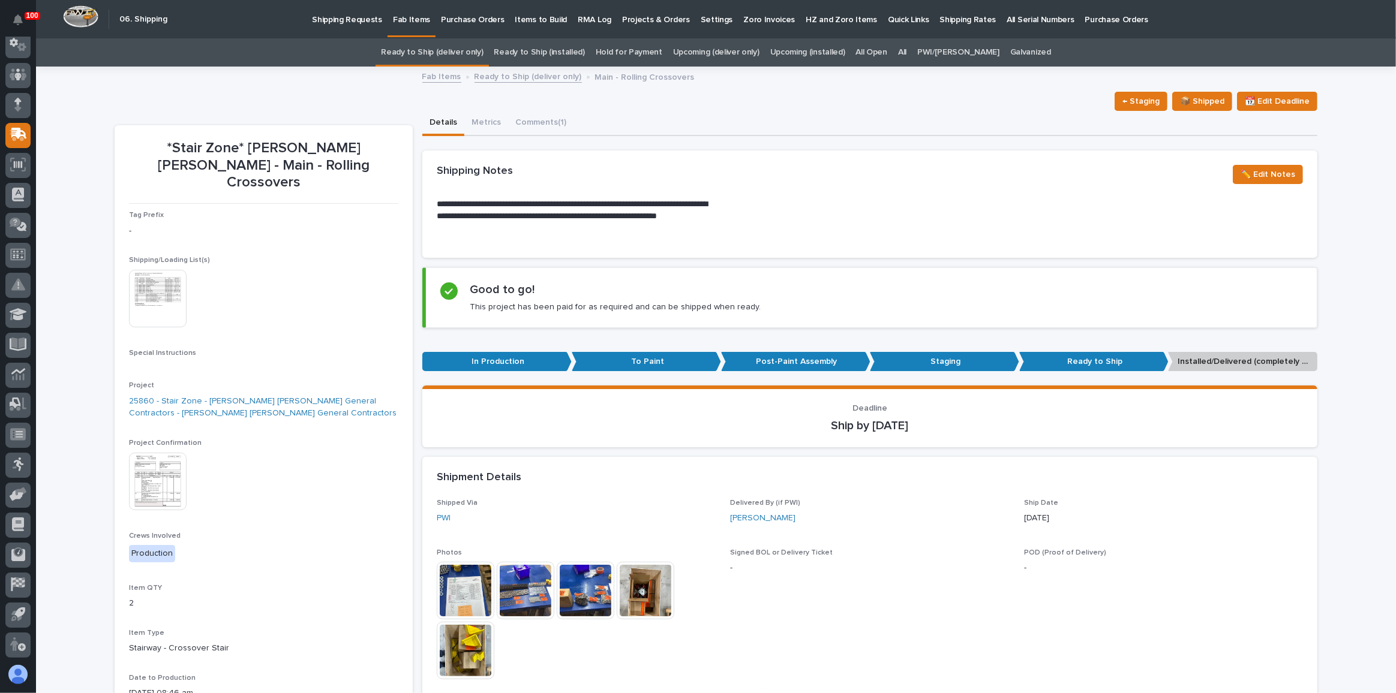
click at [145, 440] on span "Project Confirmation" at bounding box center [165, 443] width 73 height 7
click at [148, 453] on img at bounding box center [158, 482] width 58 height 58
